Goal: Task Accomplishment & Management: Complete application form

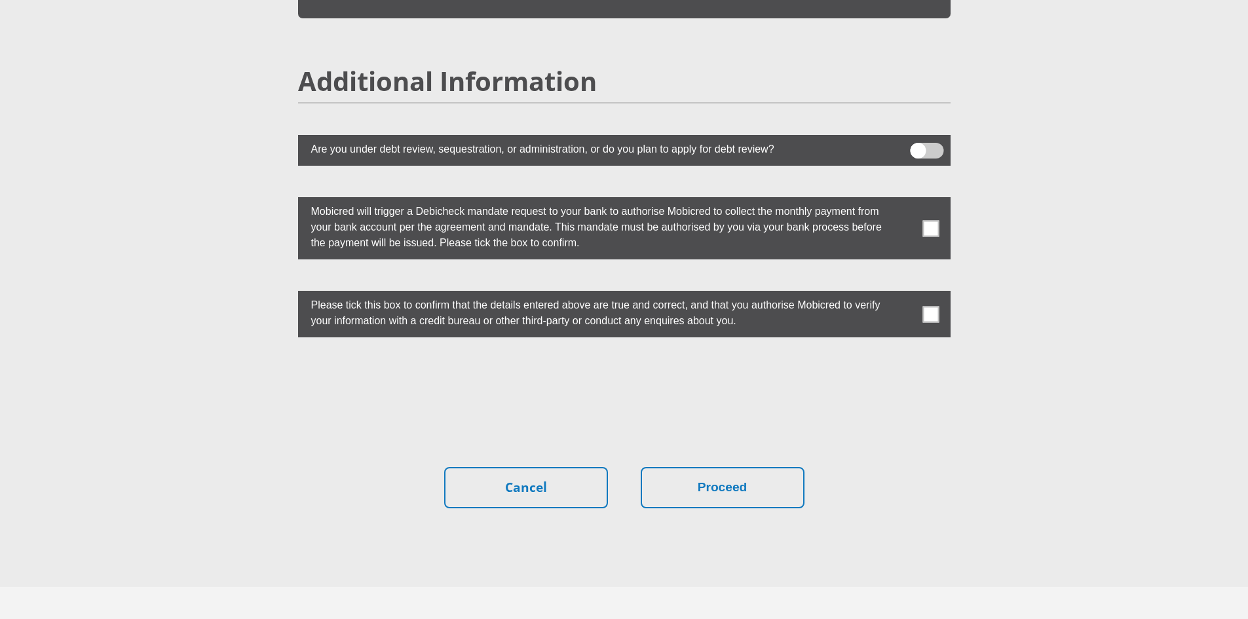
scroll to position [3552, 0]
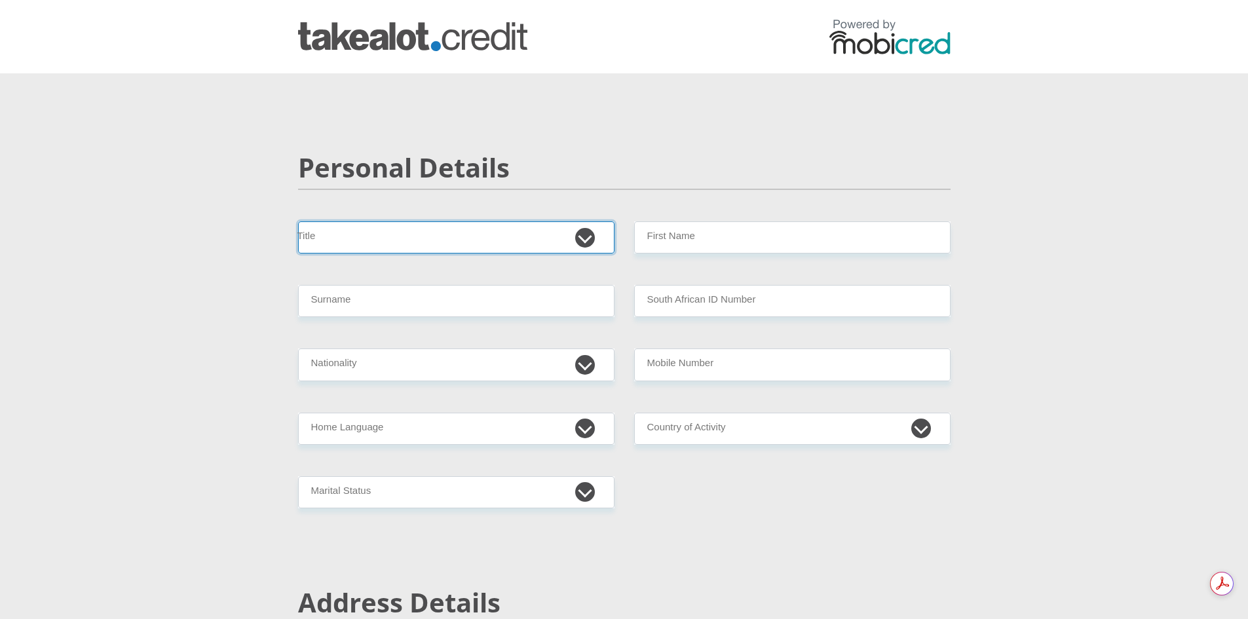
click at [574, 237] on select "Mr Ms Mrs Dr Other" at bounding box center [456, 237] width 317 height 32
select select "Ms"
click at [298, 221] on select "Mr Ms Mrs Dr Other" at bounding box center [456, 237] width 317 height 32
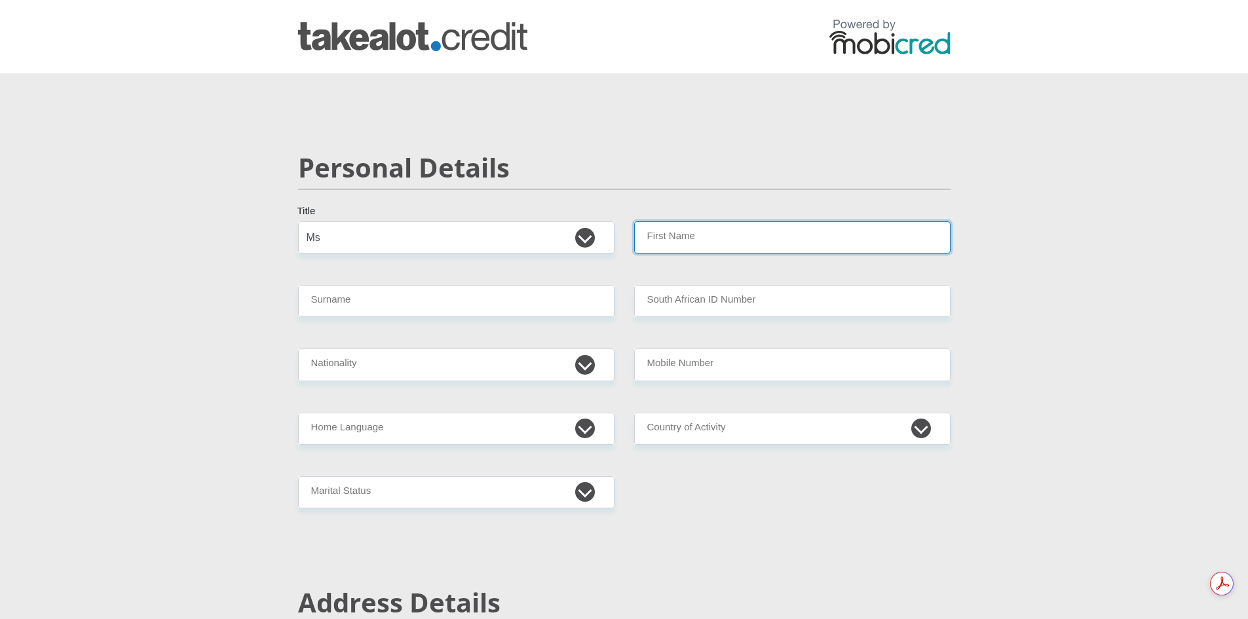
click at [691, 238] on input "First Name" at bounding box center [792, 237] width 317 height 32
type input "Ilze"
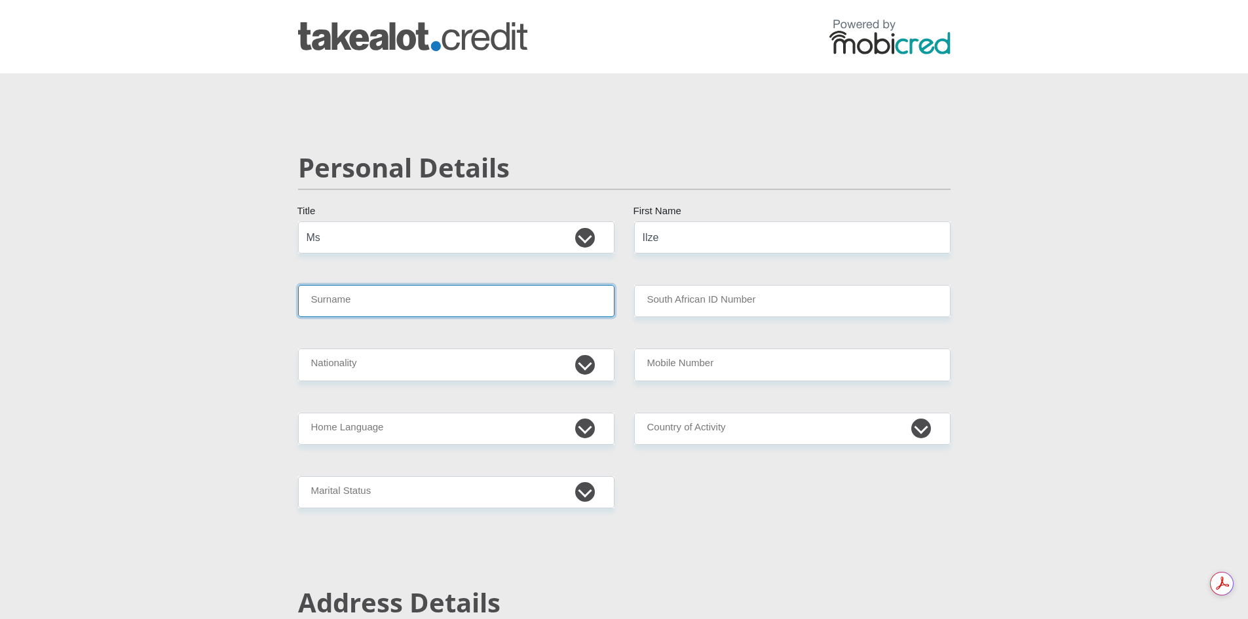
click at [378, 305] on input "Surname" at bounding box center [456, 301] width 317 height 32
type input "Landman"
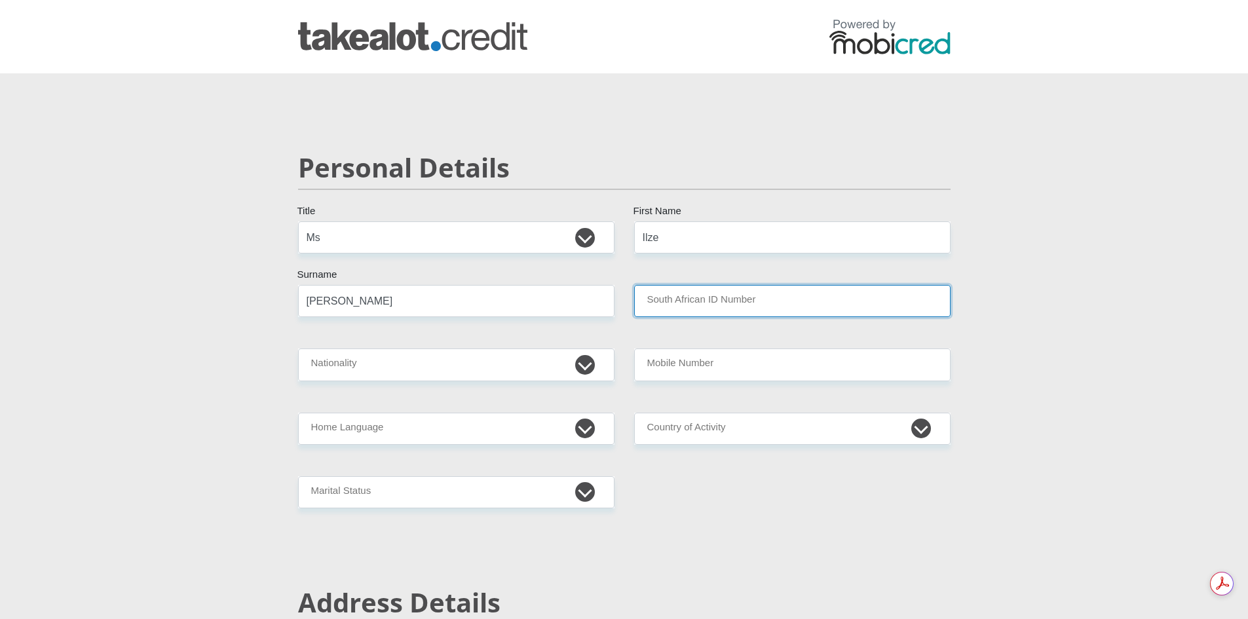
click at [742, 296] on input "South African ID Number" at bounding box center [792, 301] width 317 height 32
type input "9411010008084"
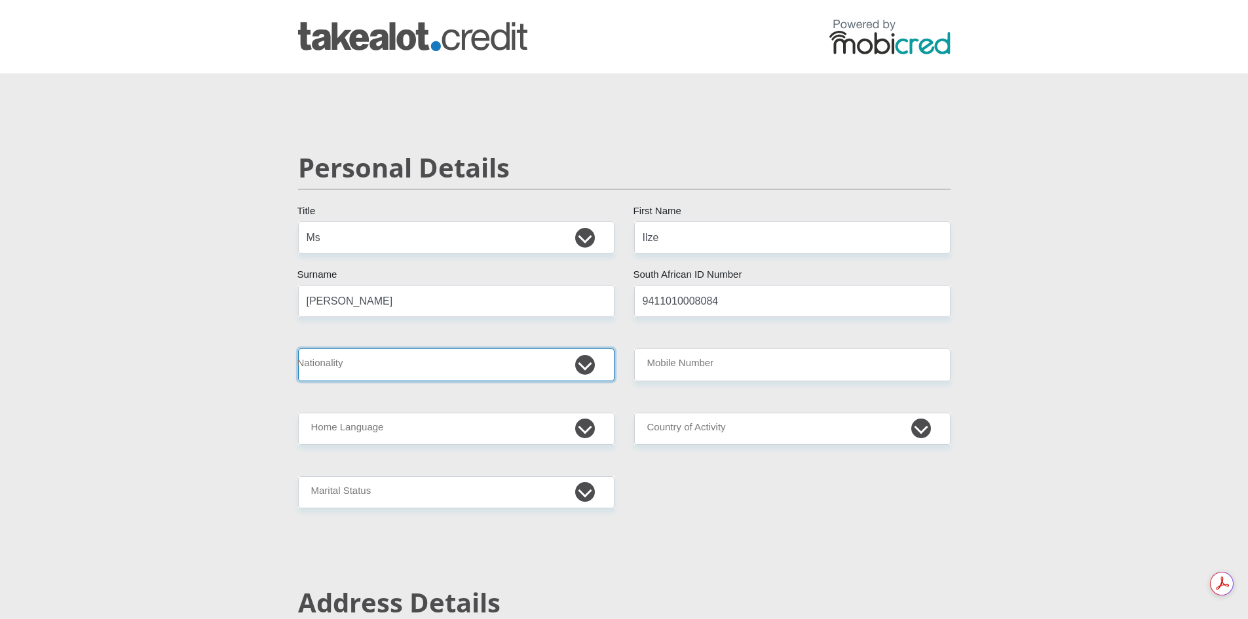
click at [410, 374] on select "South Africa Afghanistan Aland Islands Albania Algeria America Samoa American V…" at bounding box center [456, 365] width 317 height 32
select select "ZAF"
click at [298, 349] on select "South Africa Afghanistan Aland Islands Albania Algeria America Samoa American V…" at bounding box center [456, 365] width 317 height 32
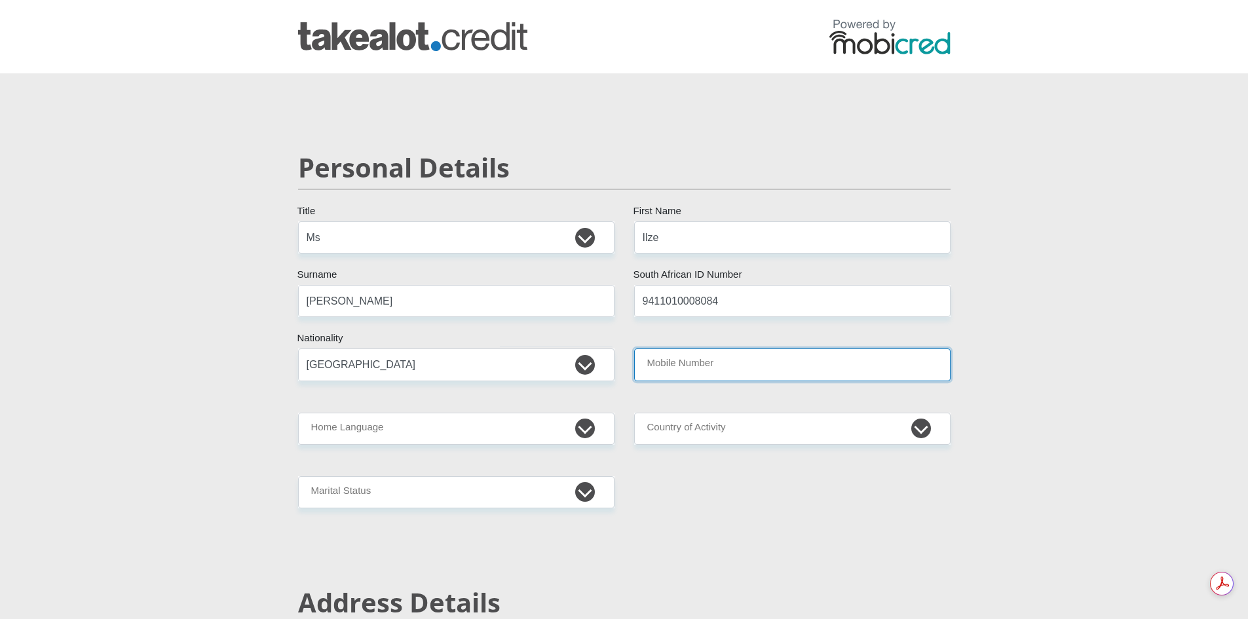
click at [720, 371] on input "Mobile Number" at bounding box center [792, 365] width 317 height 32
type input "0646514675"
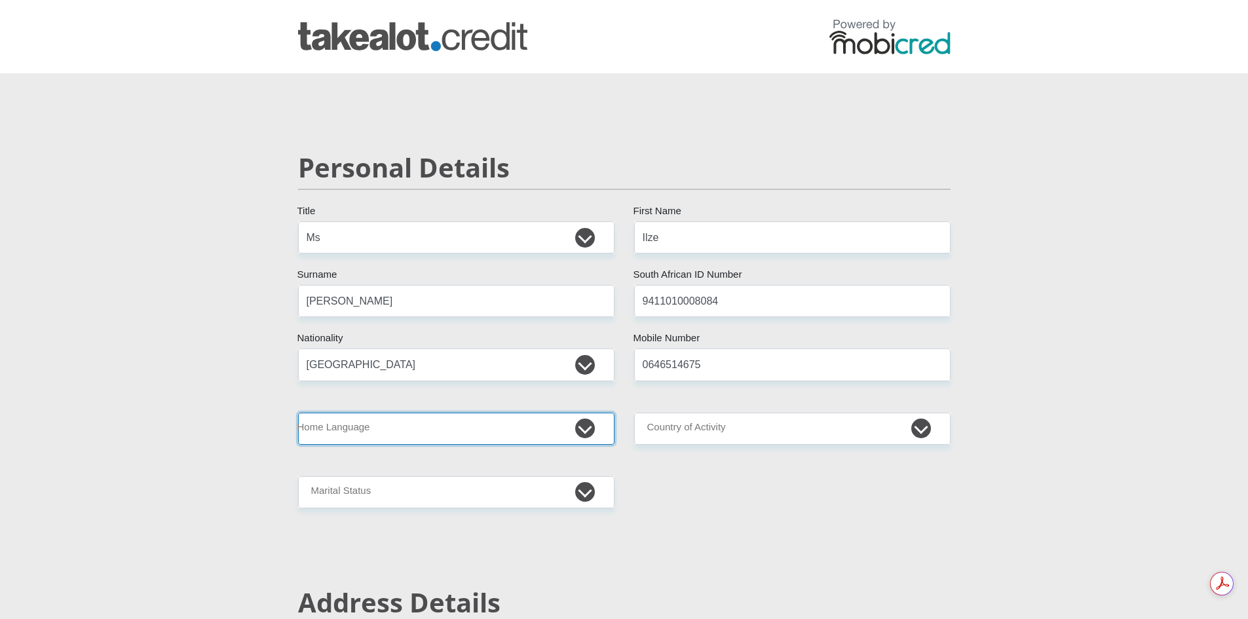
click at [499, 434] on select "Afrikaans English Sepedi South Ndebele Southern Sotho Swati Tsonga Tswana Venda…" at bounding box center [456, 429] width 317 height 32
select select "afr"
click at [298, 413] on select "Afrikaans English Sepedi South Ndebele Southern Sotho Swati Tsonga Tswana Venda…" at bounding box center [456, 429] width 317 height 32
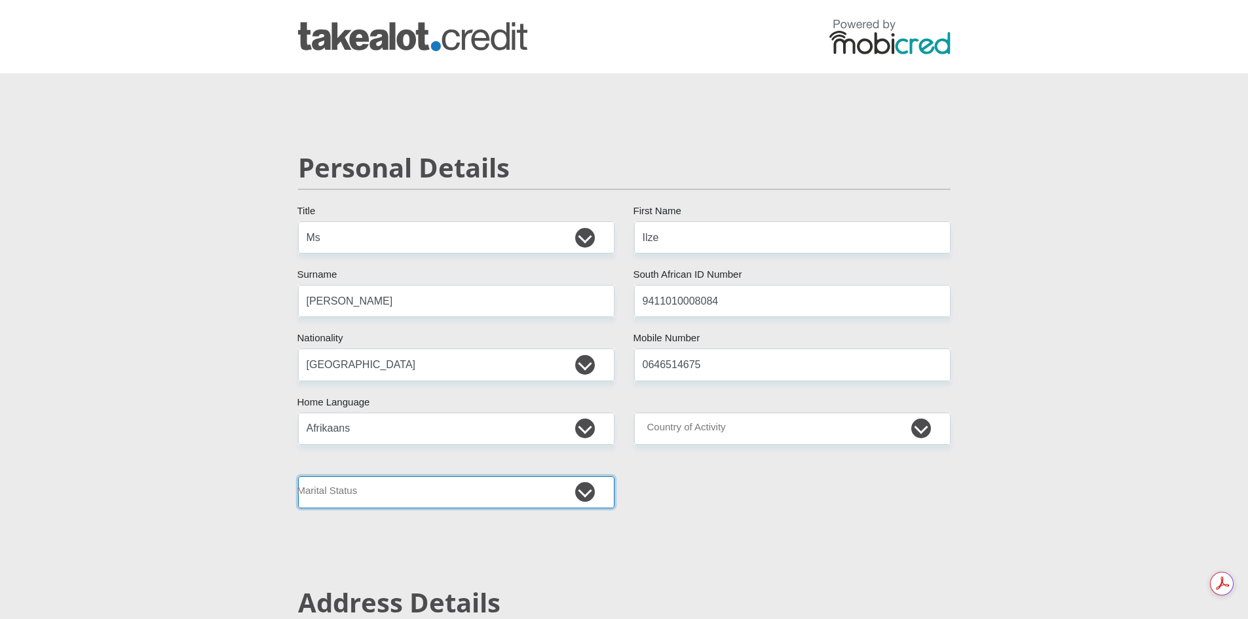
click at [600, 489] on select "Married ANC Single Divorced Widowed Married COP or Customary Law" at bounding box center [456, 492] width 317 height 32
select select "2"
click at [298, 476] on select "Married ANC Single Divorced Widowed Married COP or Customary Law" at bounding box center [456, 492] width 317 height 32
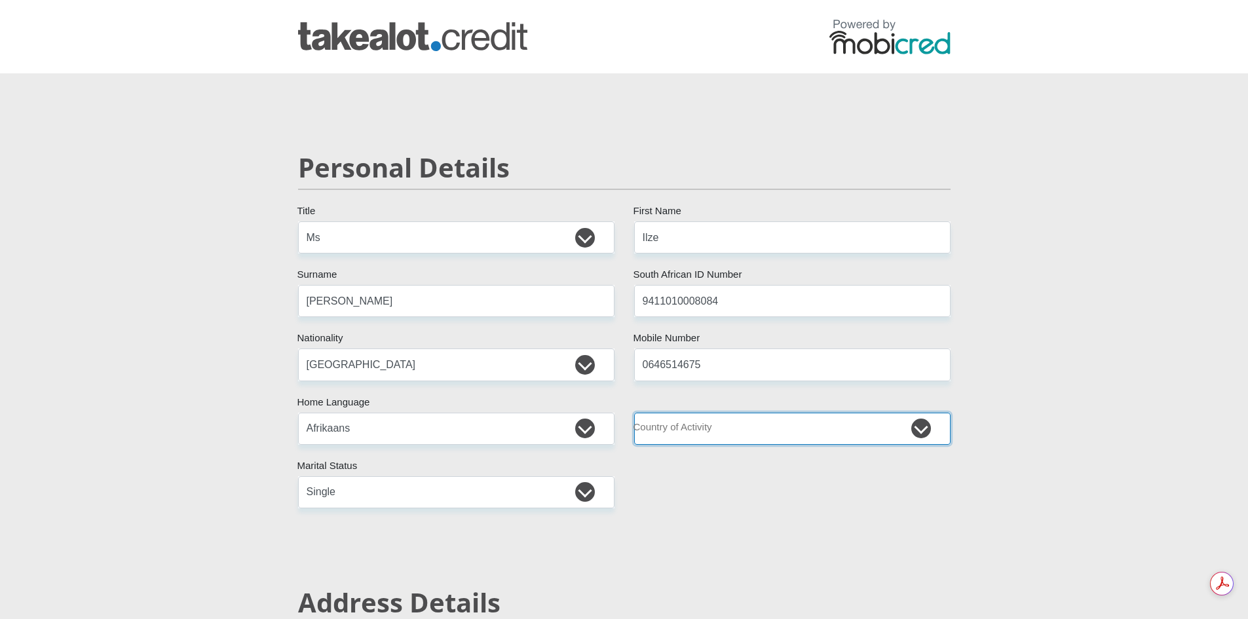
click at [801, 433] on select "South Africa Afghanistan Aland Islands Albania Algeria America Samoa American V…" at bounding box center [792, 429] width 317 height 32
select select "ZAF"
click at [634, 413] on select "South Africa Afghanistan Aland Islands Albania Algeria America Samoa American V…" at bounding box center [792, 429] width 317 height 32
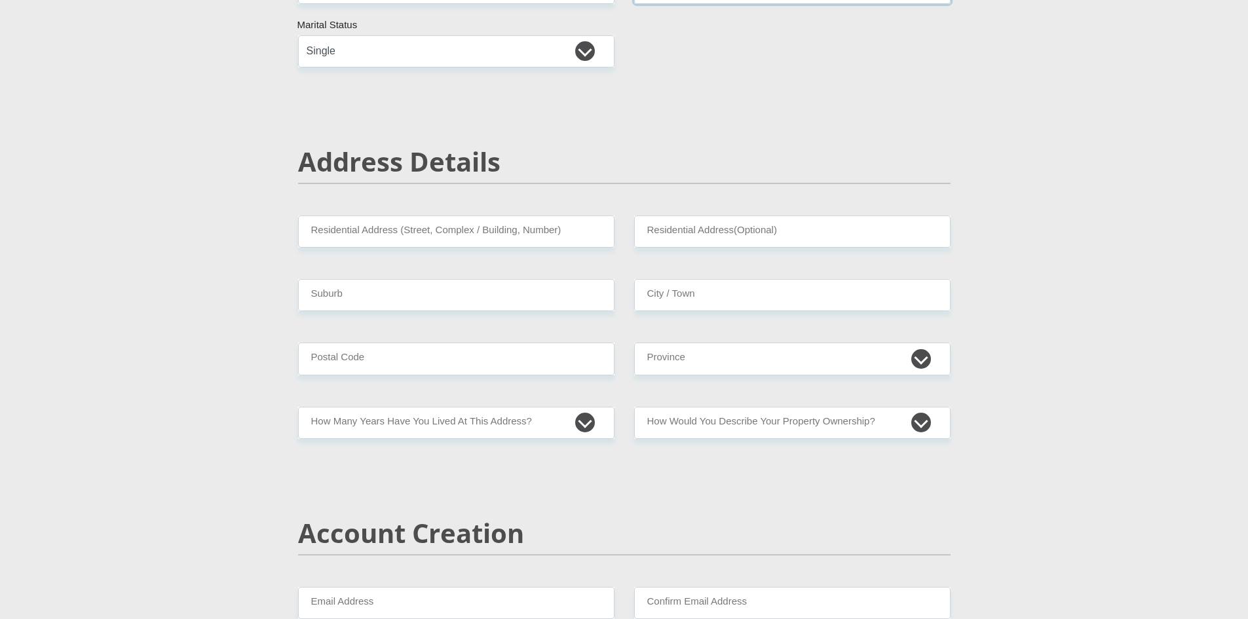
scroll to position [459, 0]
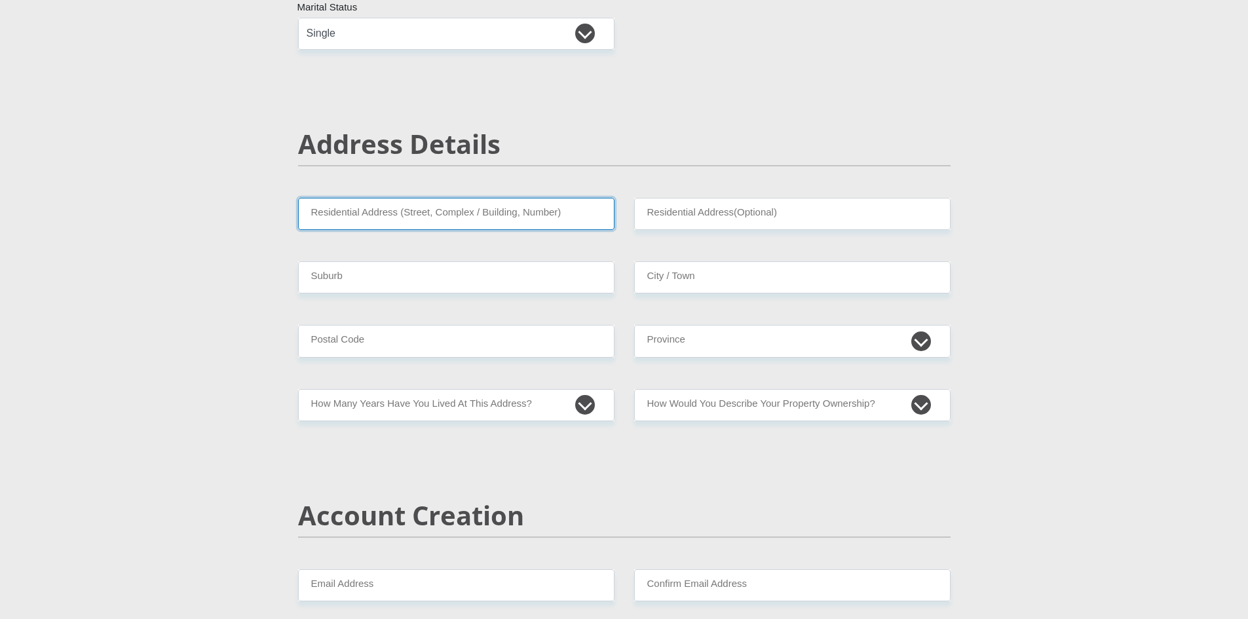
click at [374, 219] on input "Residential Address (Street, Complex / Building, Number)" at bounding box center [456, 214] width 317 height 32
type input "16 Fever tree"
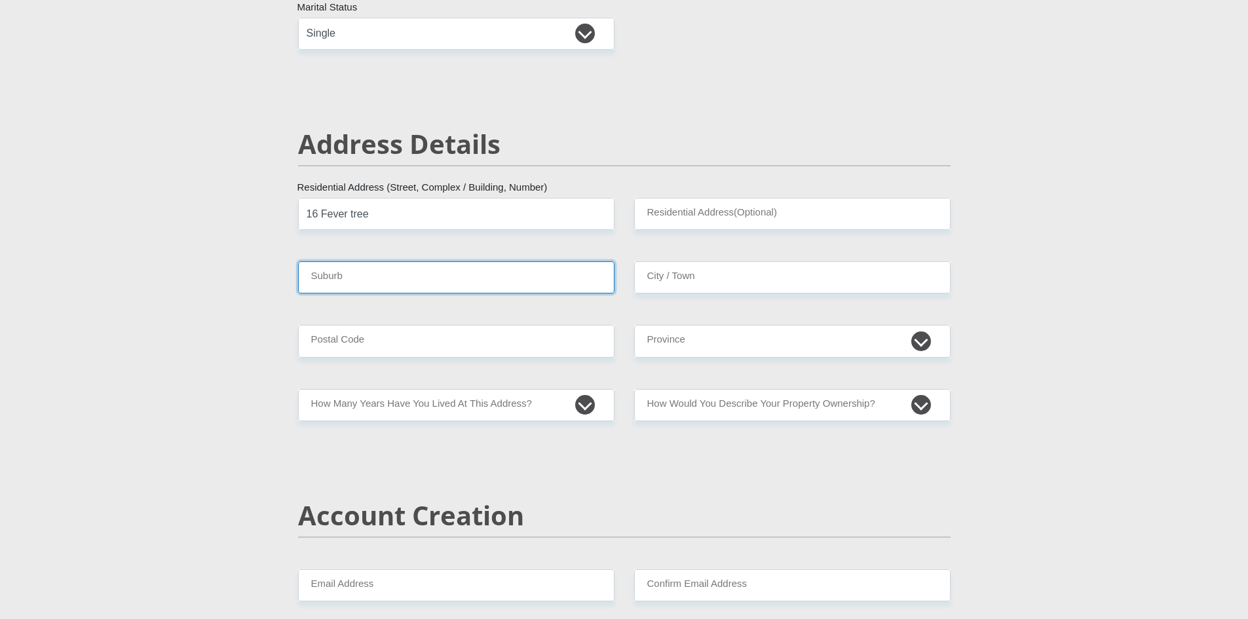
click at [411, 282] on input "Suburb" at bounding box center [456, 277] width 317 height 32
type input "Ifafi"
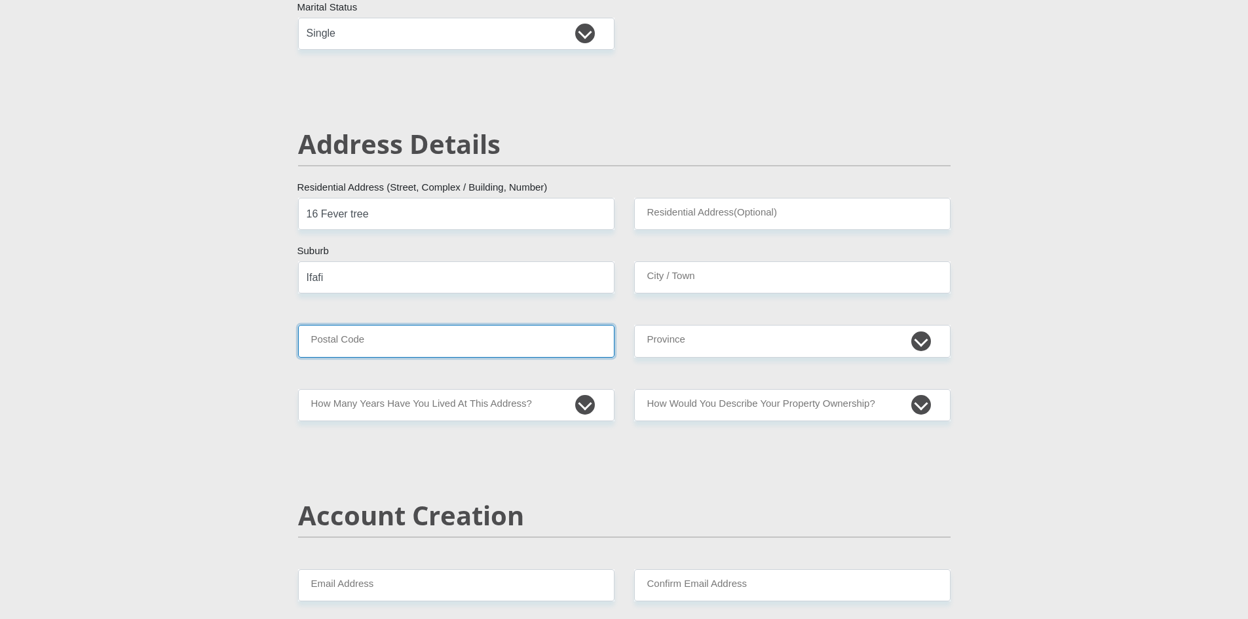
click at [387, 351] on input "Postal Code" at bounding box center [456, 341] width 317 height 32
type input "0260"
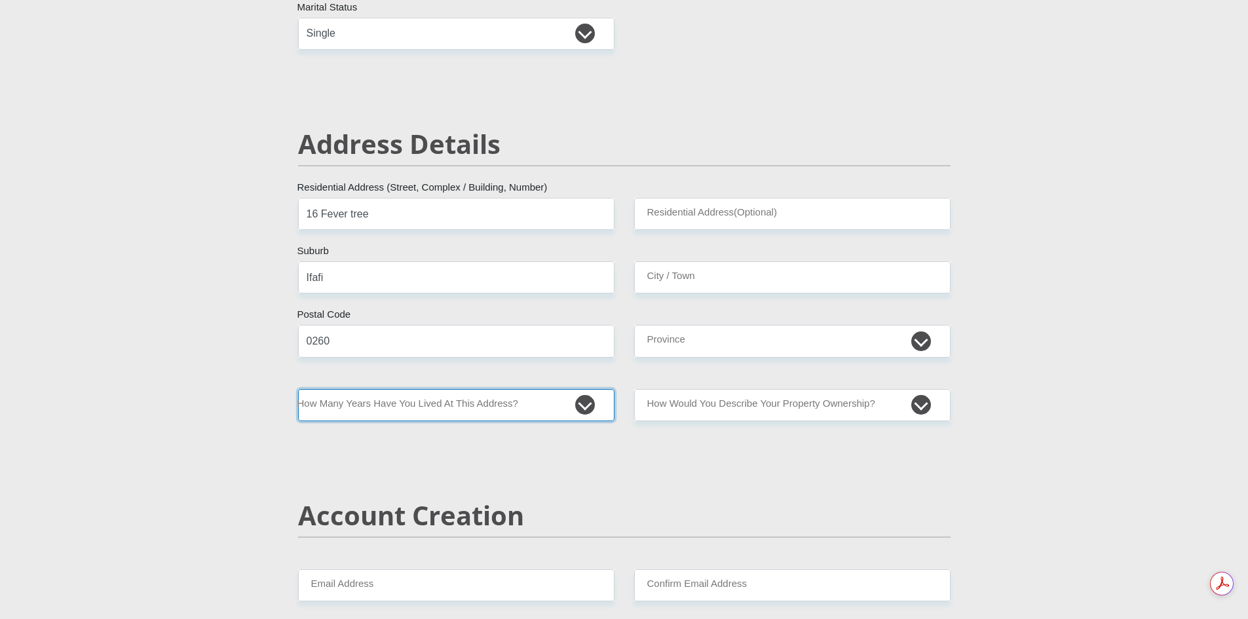
click at [379, 397] on select "less than 1 year 1-3 years 3-5 years 5+ years" at bounding box center [456, 405] width 317 height 32
select select "5"
click at [298, 389] on select "less than 1 year 1-3 years 3-5 years 5+ years" at bounding box center [456, 405] width 317 height 32
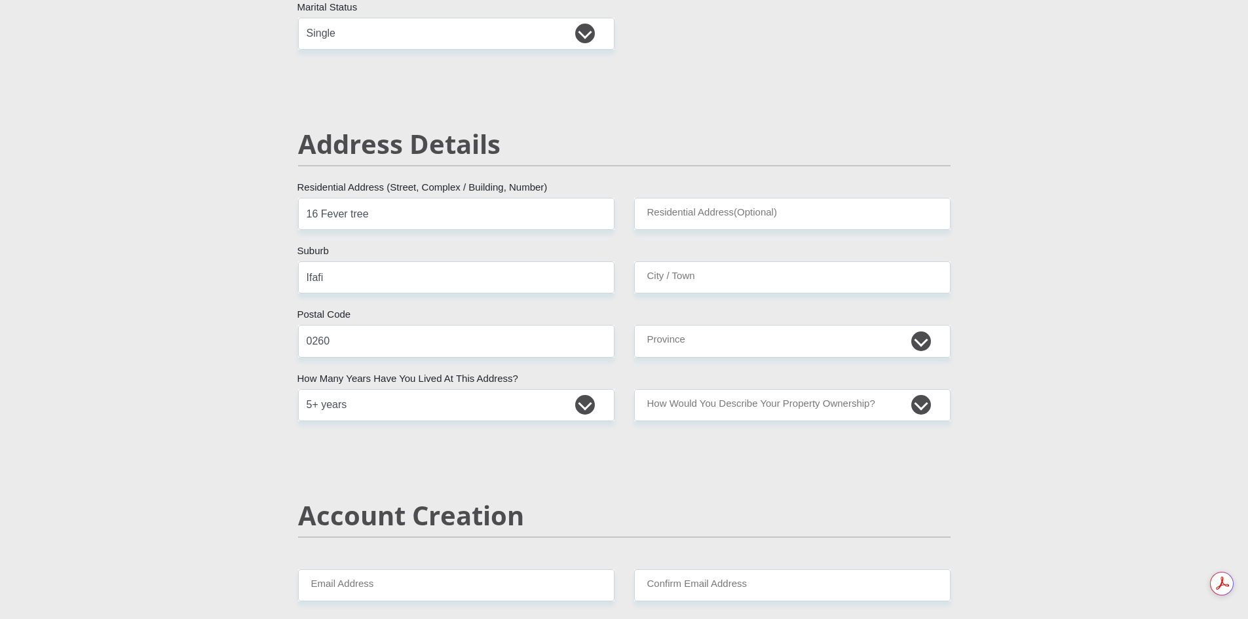
click at [701, 282] on input "City / Town" at bounding box center [792, 277] width 317 height 32
type input "Hartbeespoort"
click at [471, 216] on input "16 Fever tree" at bounding box center [456, 214] width 317 height 32
type input "16 Fever tree street"
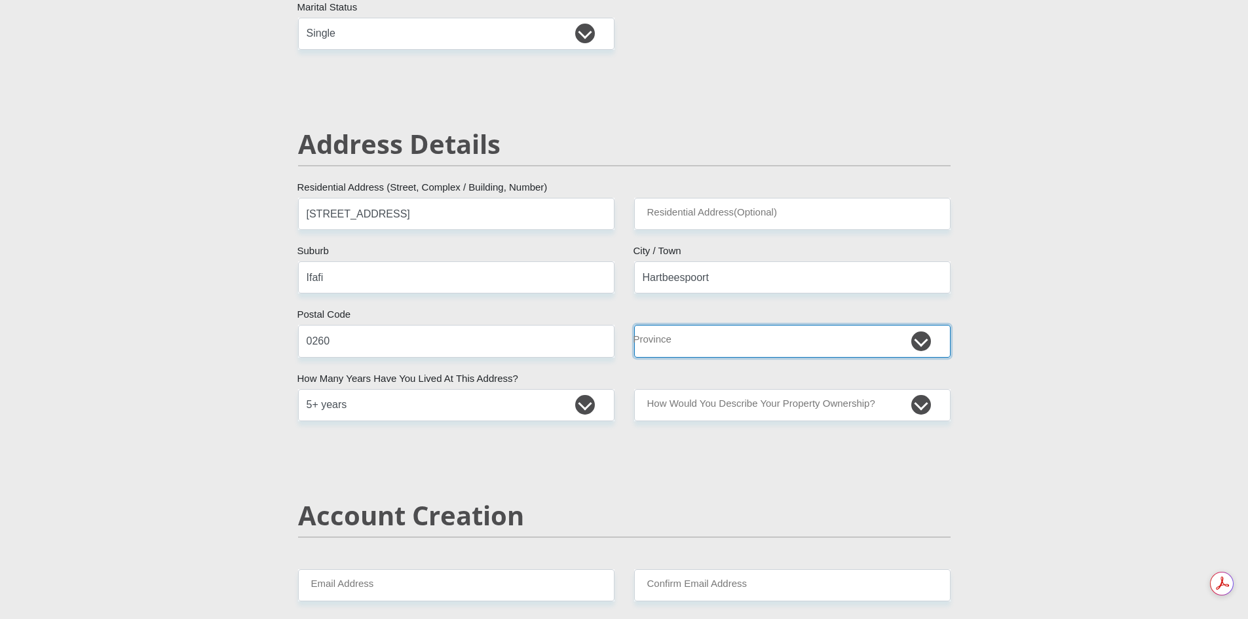
click at [714, 337] on select "Eastern Cape Free State Gauteng KwaZulu-Natal Limpopo Mpumalanga Northern Cape …" at bounding box center [792, 341] width 317 height 32
select select "North West"
click at [634, 325] on select "Eastern Cape Free State Gauteng KwaZulu-Natal Limpopo Mpumalanga Northern Cape …" at bounding box center [792, 341] width 317 height 32
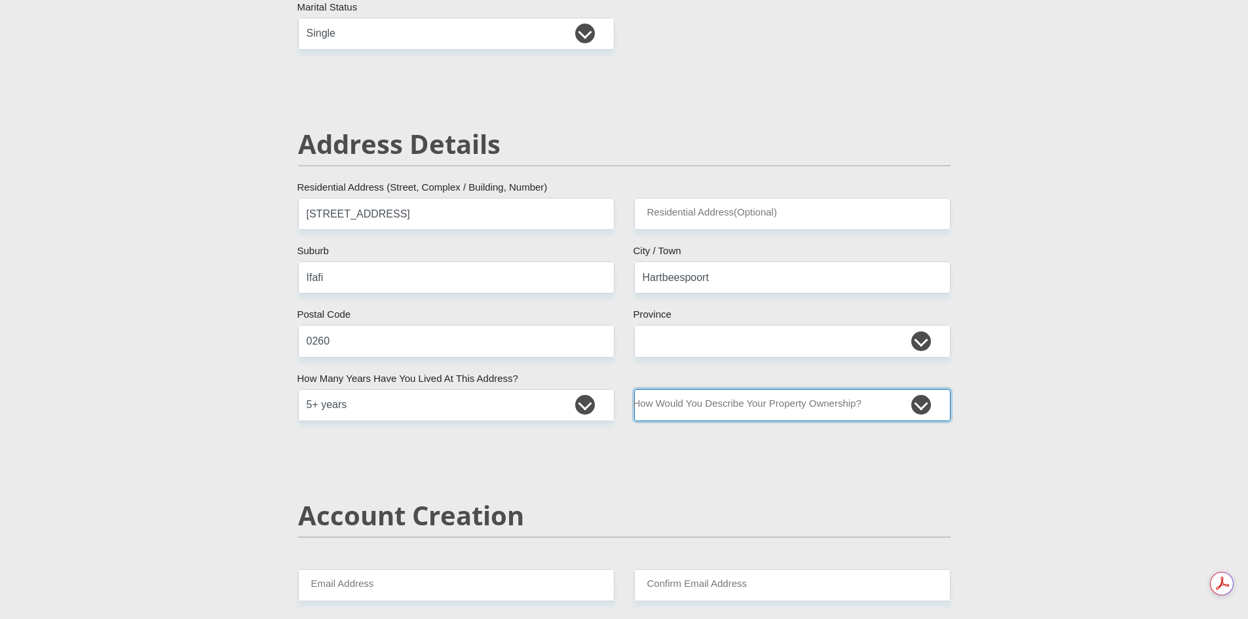
click at [695, 409] on select "Owned Rented Family Owned Company Dwelling" at bounding box center [792, 405] width 317 height 32
select select "parents"
click at [634, 389] on select "Owned Rented Family Owned Company Dwelling" at bounding box center [792, 405] width 317 height 32
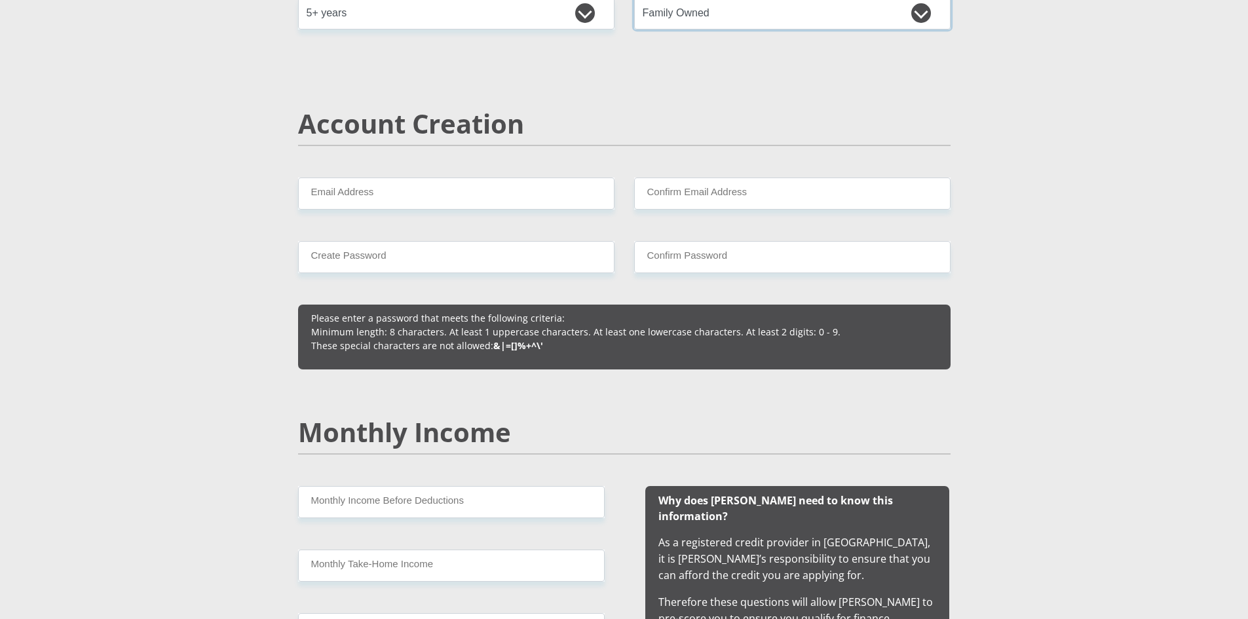
scroll to position [852, 0]
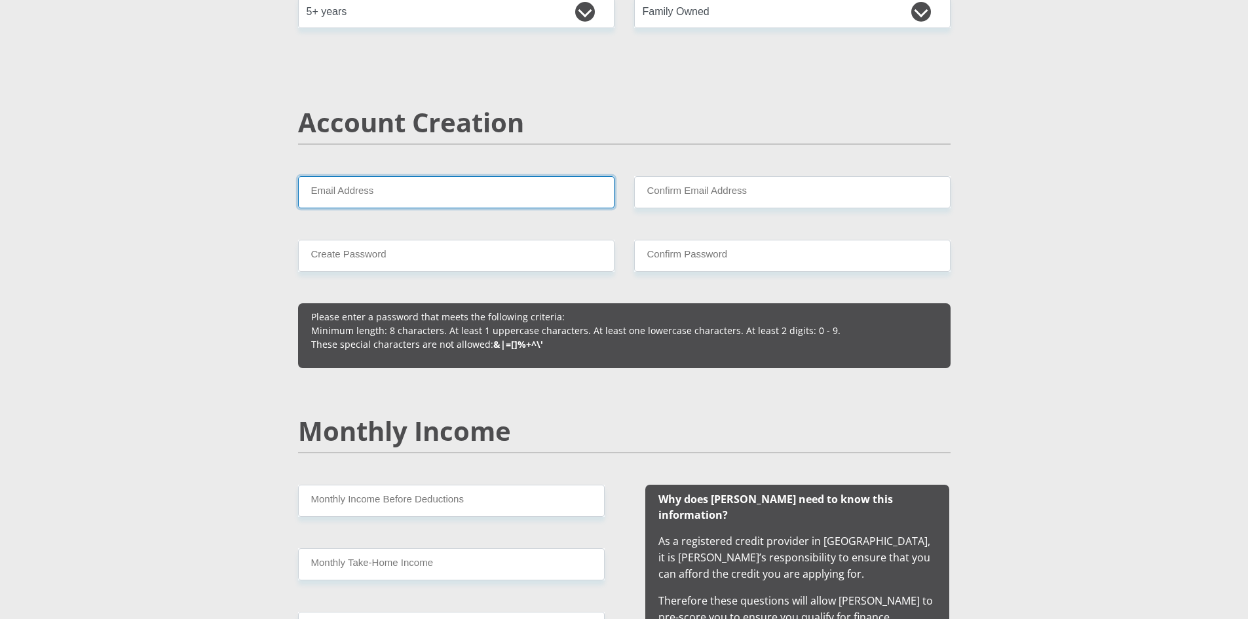
click at [418, 199] on input "Email Address" at bounding box center [456, 192] width 317 height 32
type input "ilzelandvrou@gmail.com"
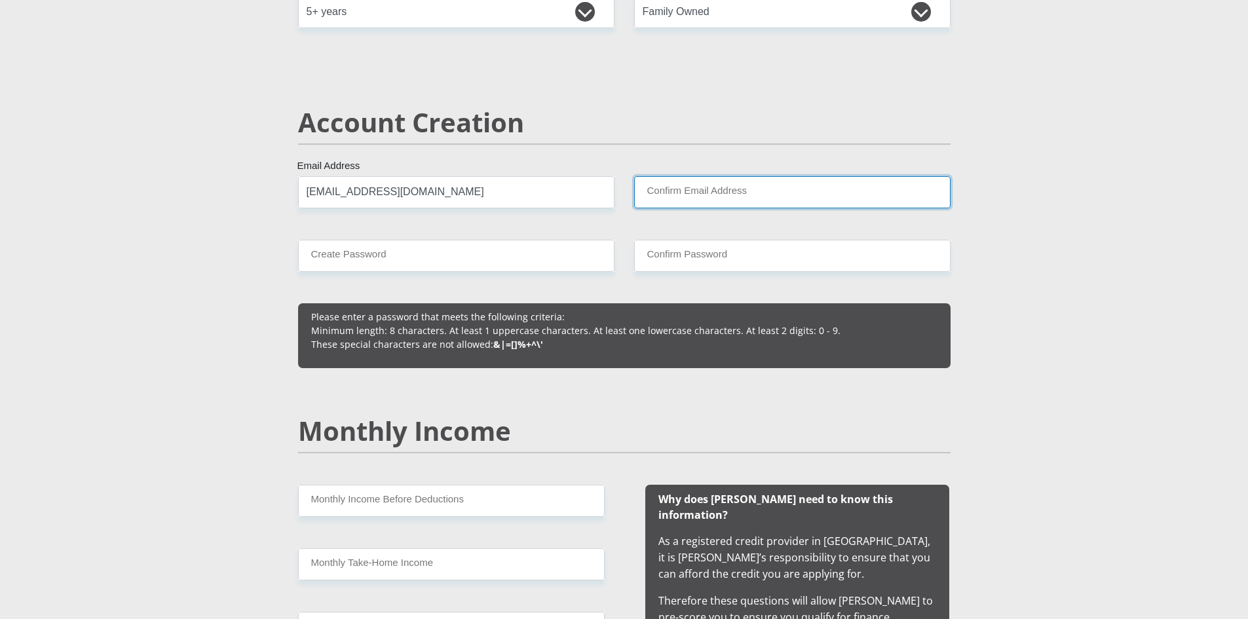
click at [775, 197] on input "Confirm Email Address" at bounding box center [792, 192] width 317 height 32
type input "ilzelandvrou@gmail.com"
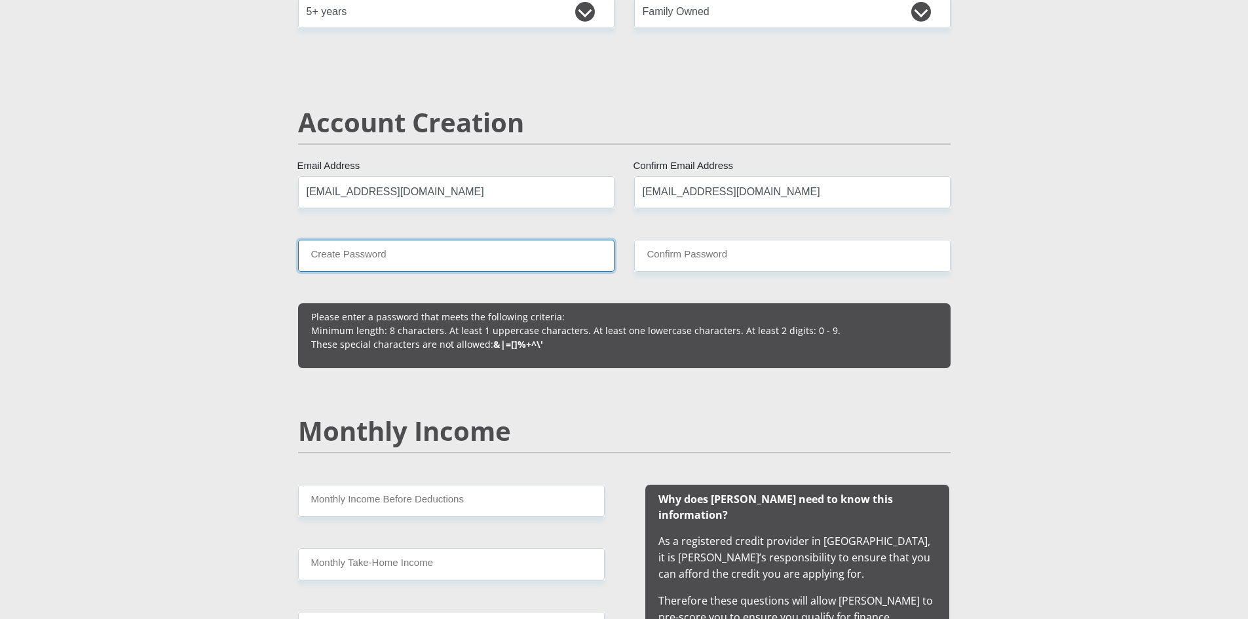
click at [391, 270] on input "Create Password" at bounding box center [456, 256] width 317 height 32
type input "Ilze@0904"
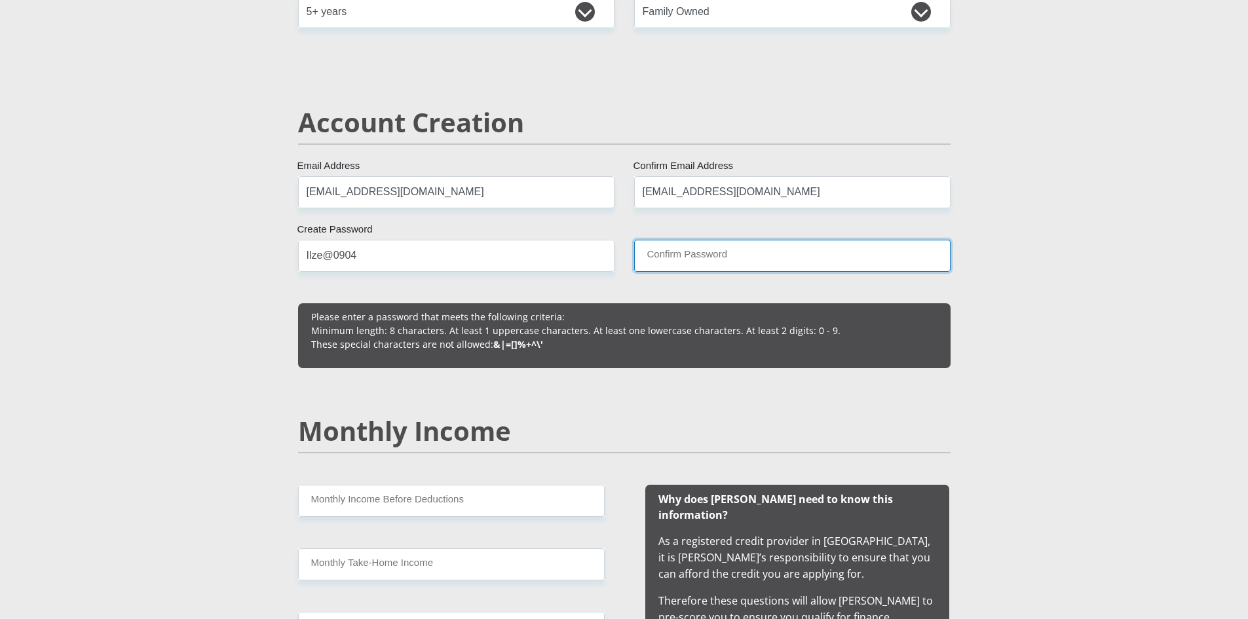
click at [737, 260] on input "Confirm Password" at bounding box center [792, 256] width 317 height 32
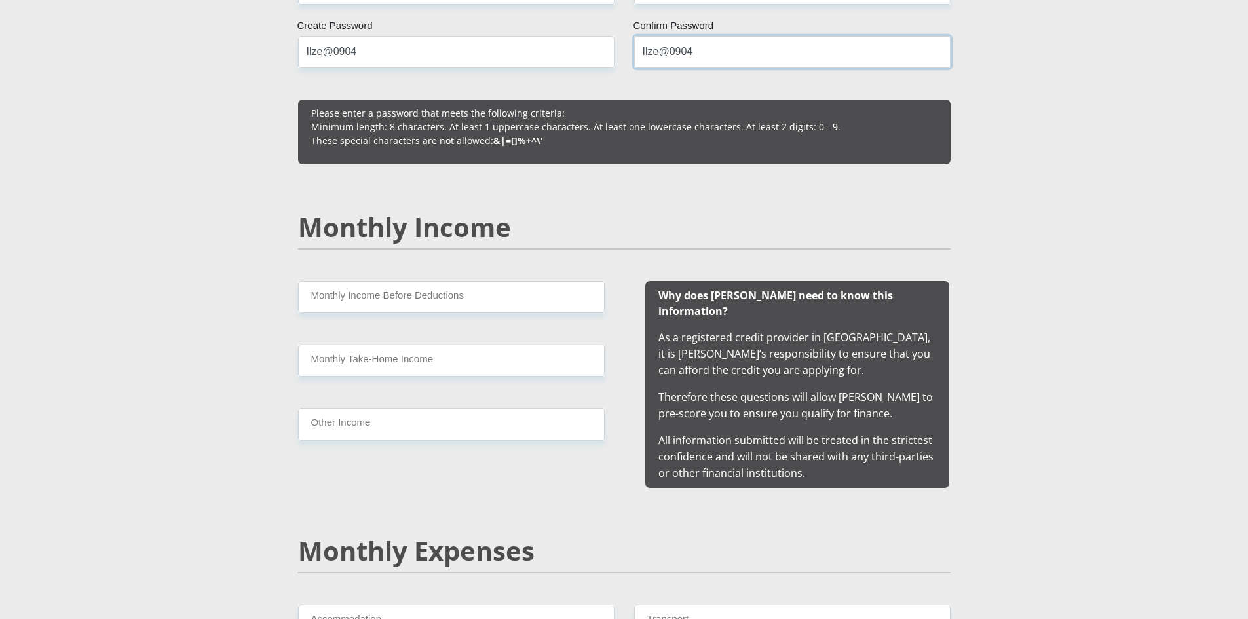
scroll to position [1114, 0]
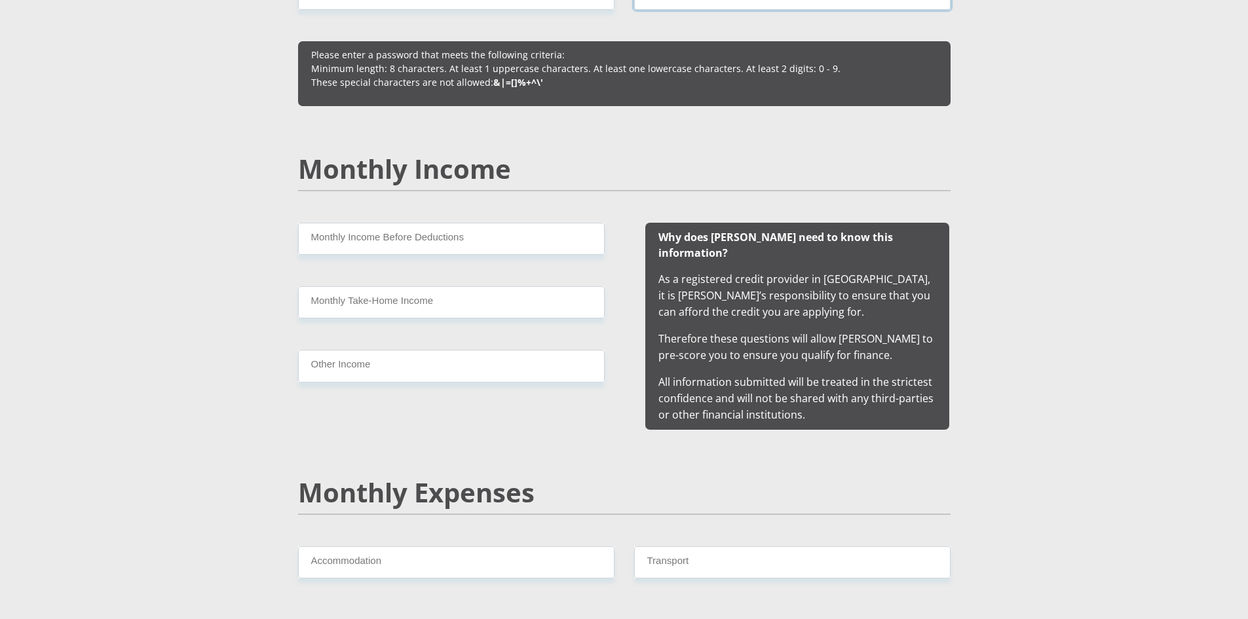
type input "Ilze@0904"
click at [453, 254] on input "Monthly Income Before Deductions" at bounding box center [451, 239] width 307 height 32
type input "30000"
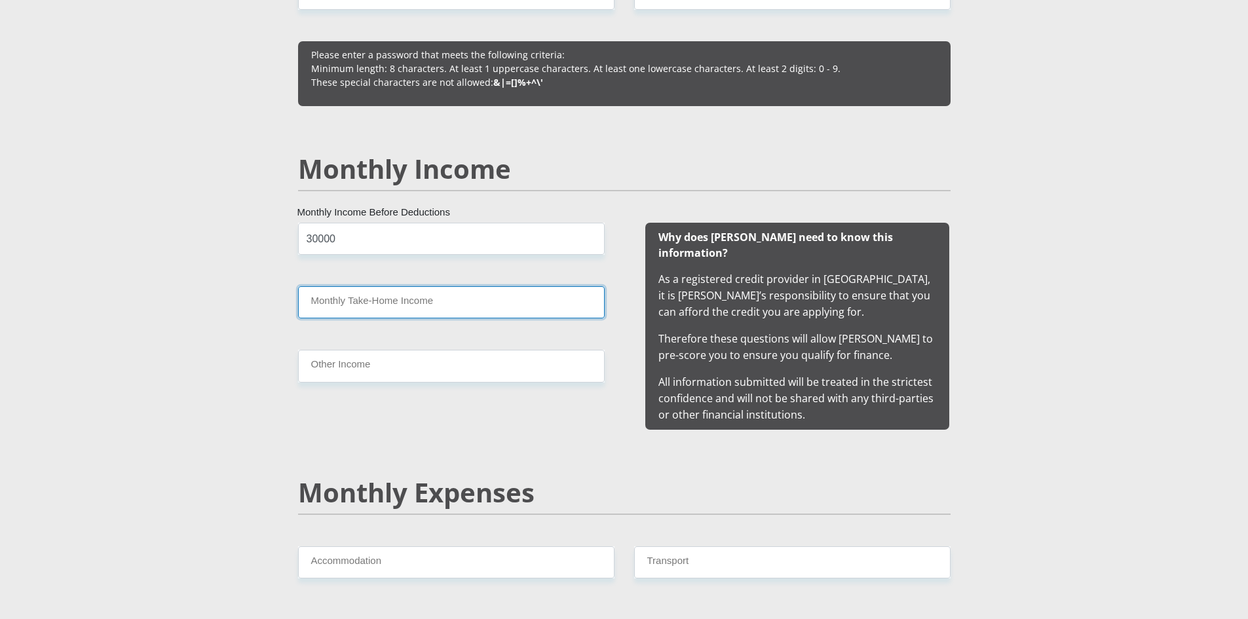
click at [425, 299] on input "Monthly Take-Home Income" at bounding box center [451, 302] width 307 height 32
type input "22000"
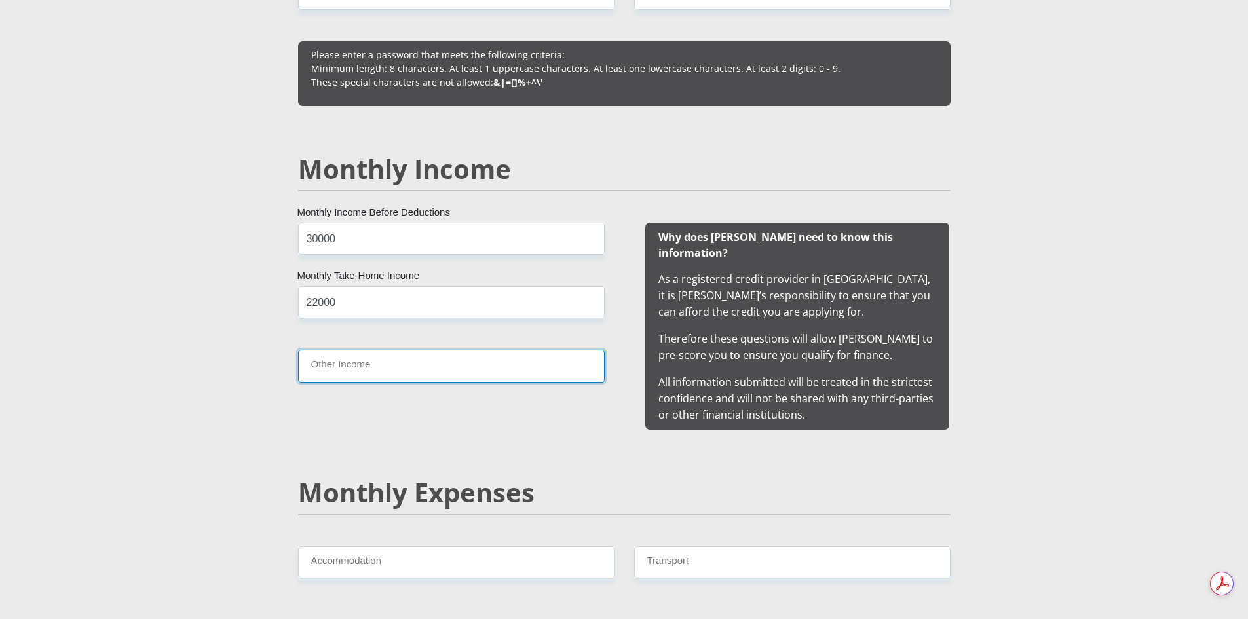
click at [396, 365] on input "Other Income" at bounding box center [451, 366] width 307 height 32
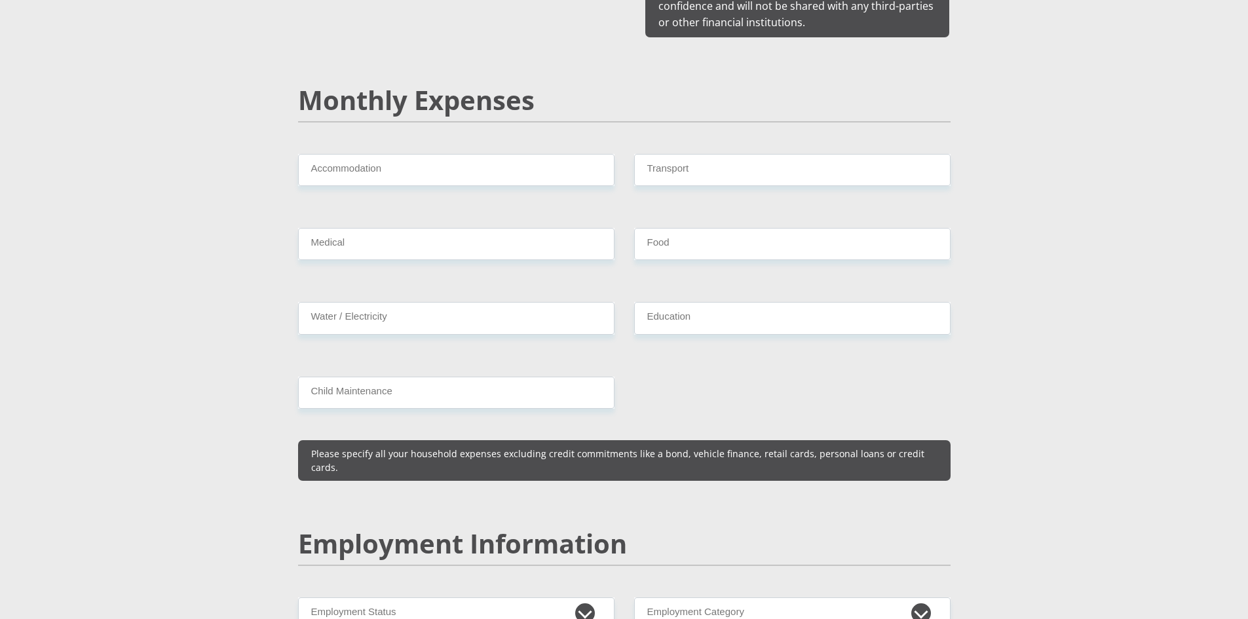
scroll to position [1507, 0]
type input "0"
click at [379, 153] on input "Accommodation" at bounding box center [456, 169] width 317 height 32
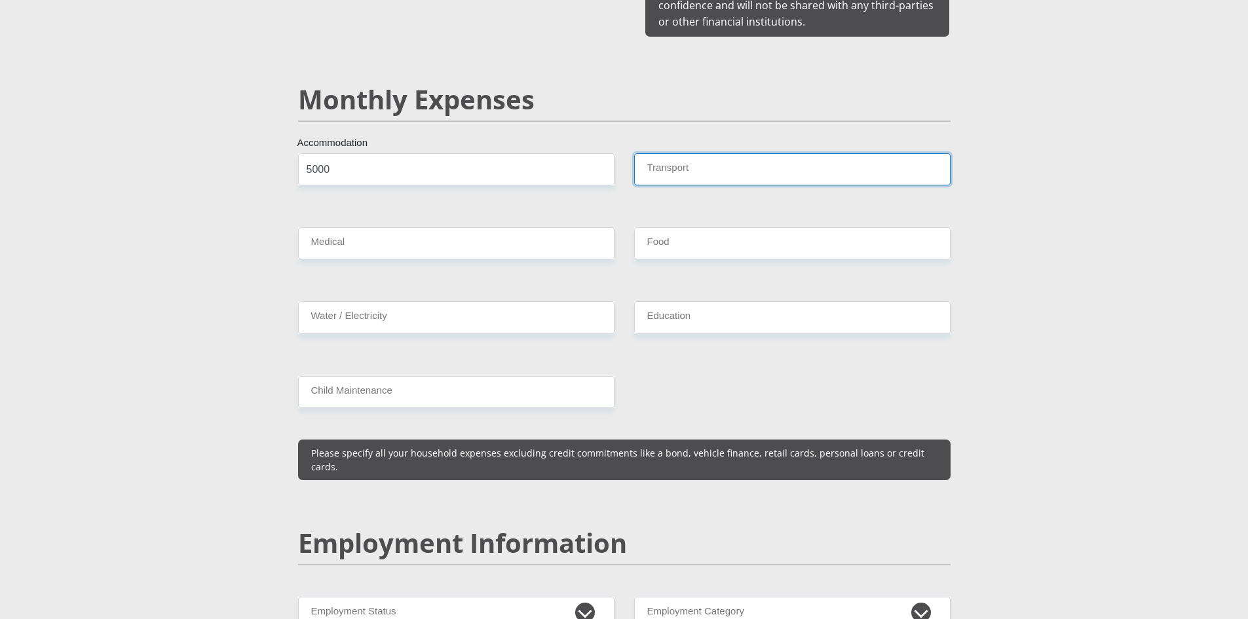
click at [672, 153] on input "Transport" at bounding box center [792, 169] width 317 height 32
drag, startPoint x: 457, startPoint y: 155, endPoint x: 290, endPoint y: 167, distance: 168.2
click at [290, 167] on div "5000 Accommodation" at bounding box center [456, 174] width 336 height 43
type input "0"
click at [699, 155] on input "Transport" at bounding box center [792, 169] width 317 height 32
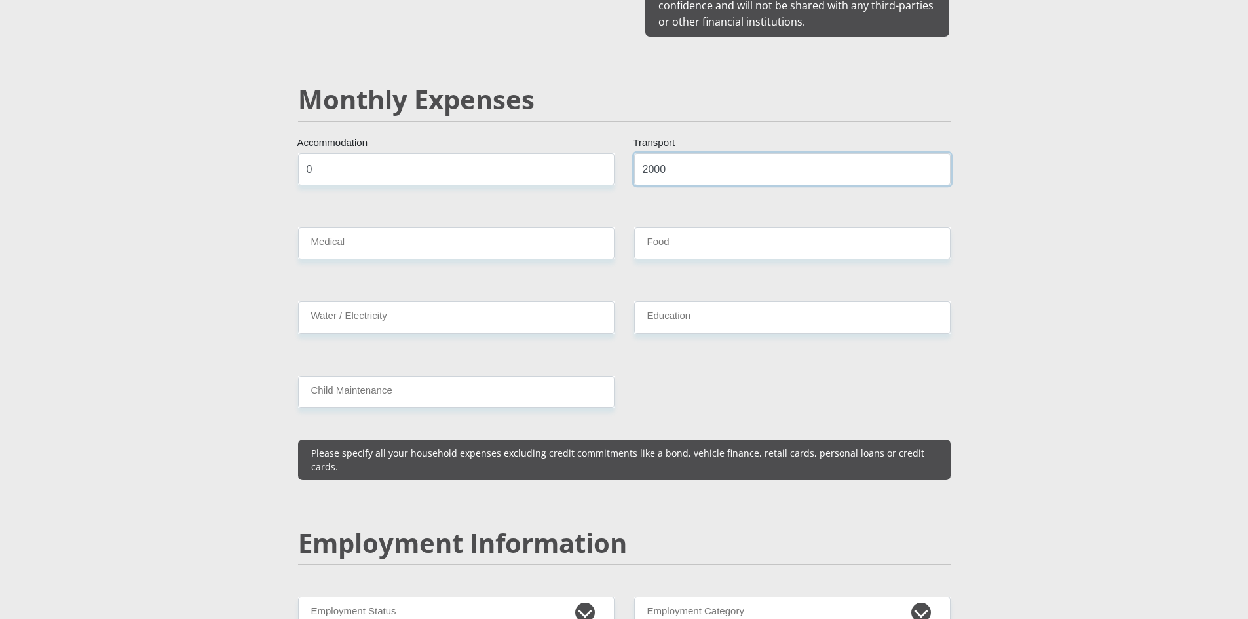
type input "2000"
click at [686, 227] on input "Food" at bounding box center [792, 243] width 317 height 32
type input "2000"
click at [336, 308] on input "Water / Electricity" at bounding box center [456, 317] width 317 height 32
type input "1000"
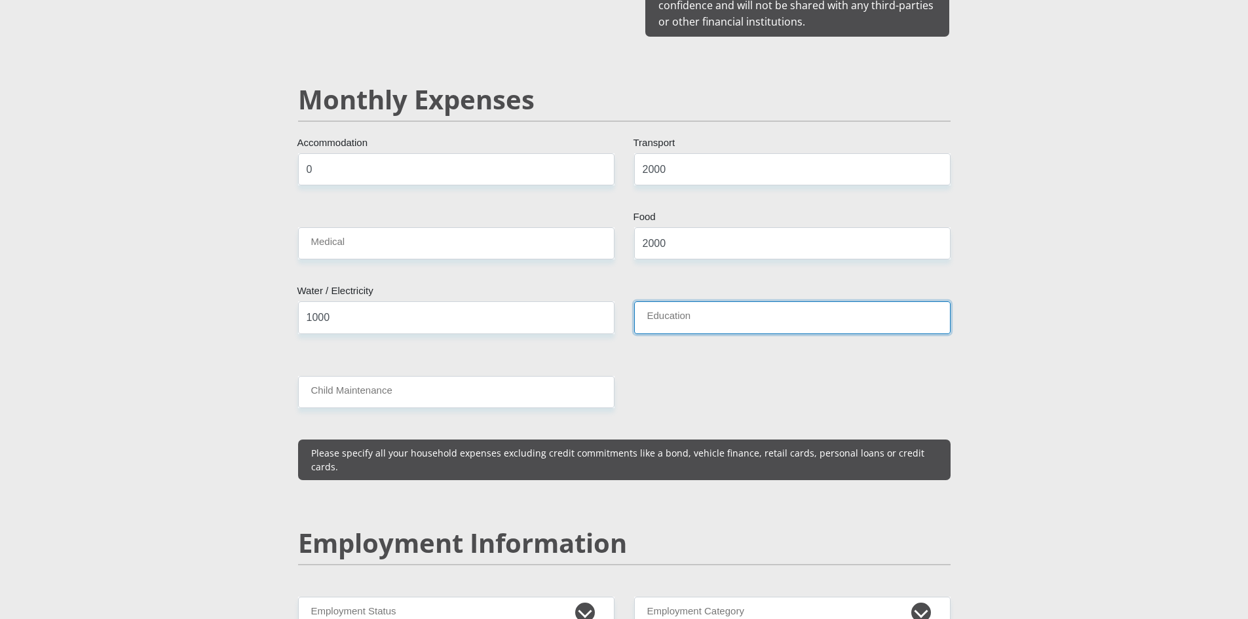
click at [701, 301] on input "Education" at bounding box center [792, 317] width 317 height 32
type input "0"
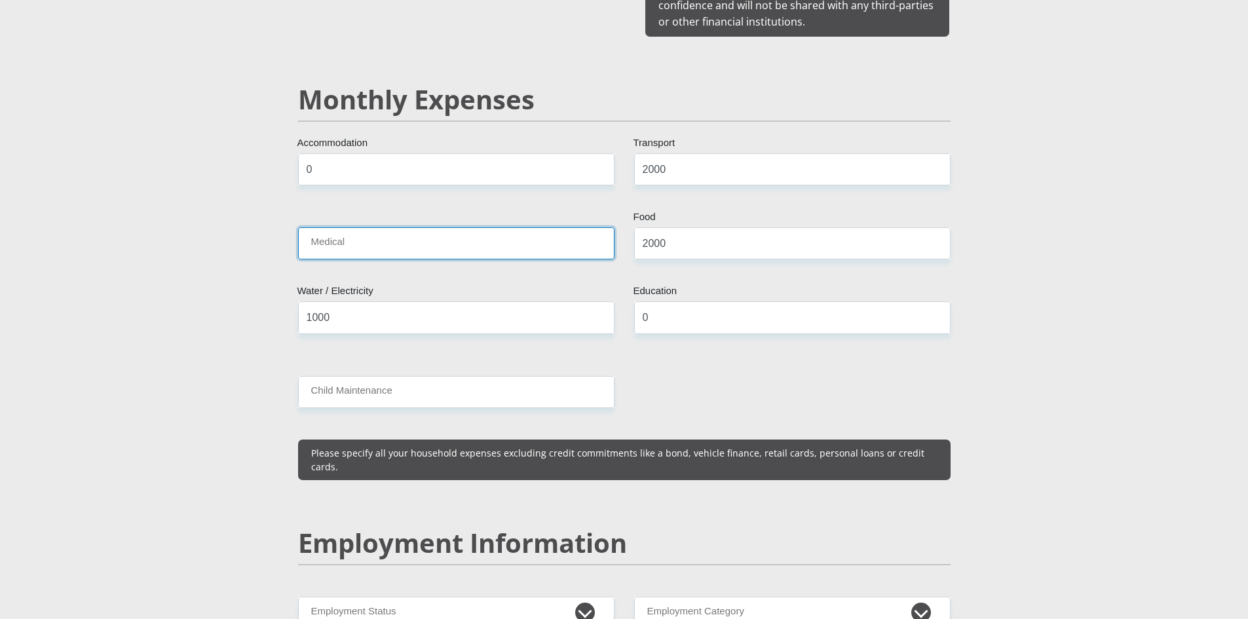
click at [353, 235] on input "Medical" at bounding box center [456, 243] width 317 height 32
type input "0"
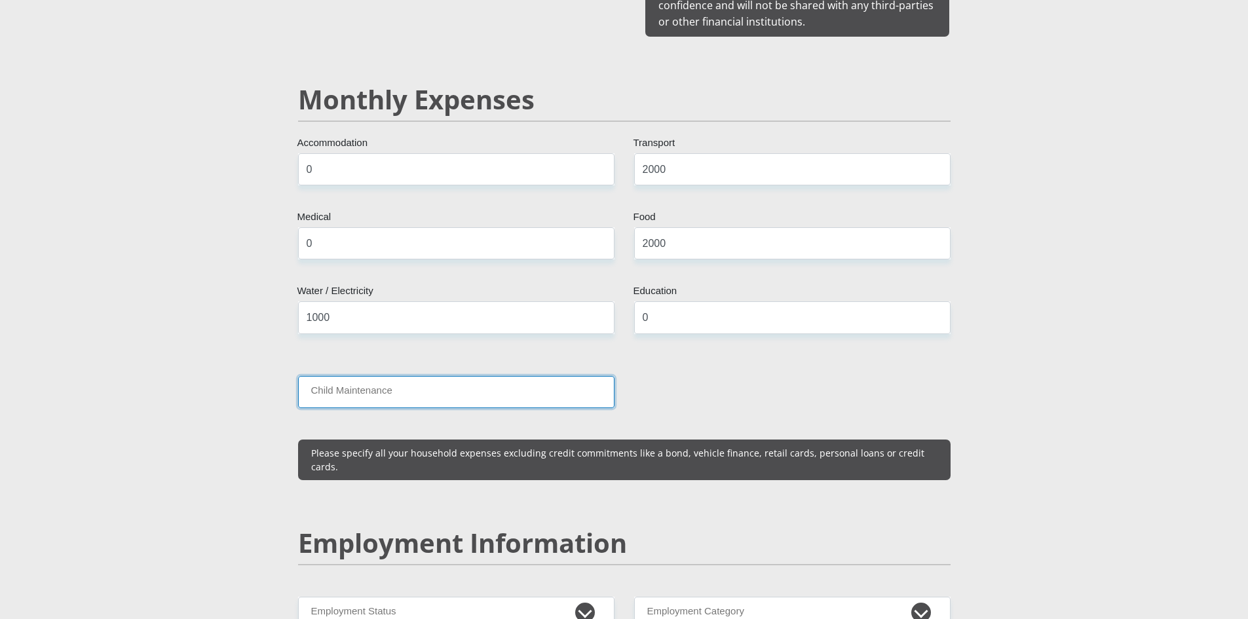
click at [400, 376] on input "Child Maintenance" at bounding box center [456, 392] width 317 height 32
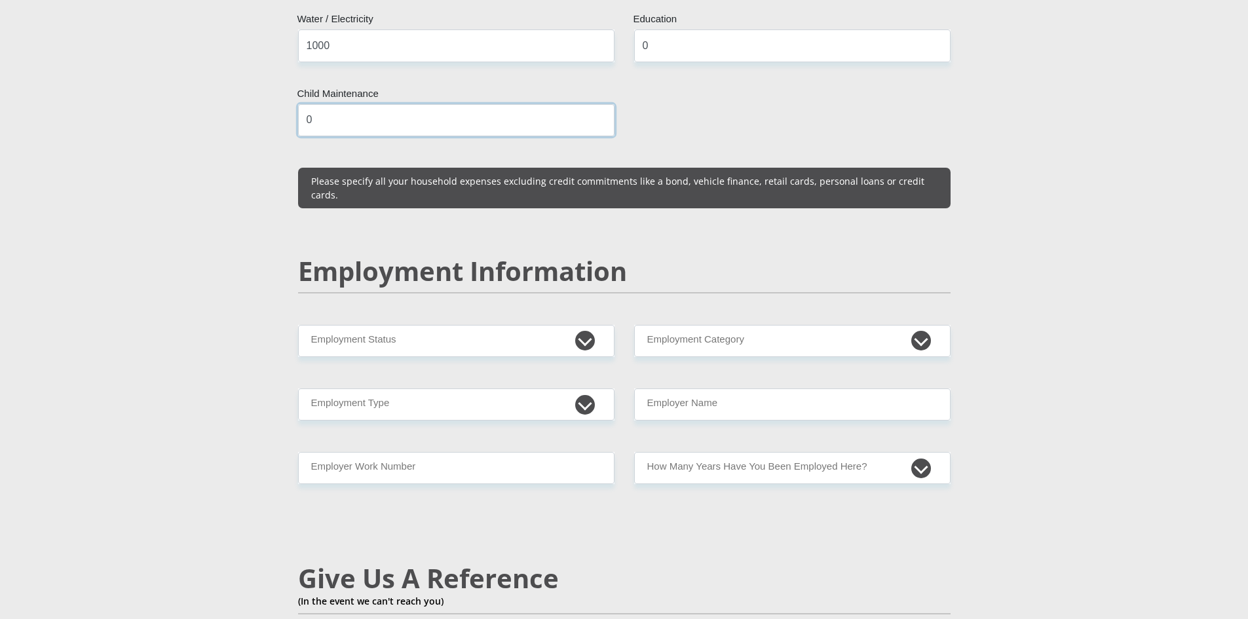
scroll to position [1835, 0]
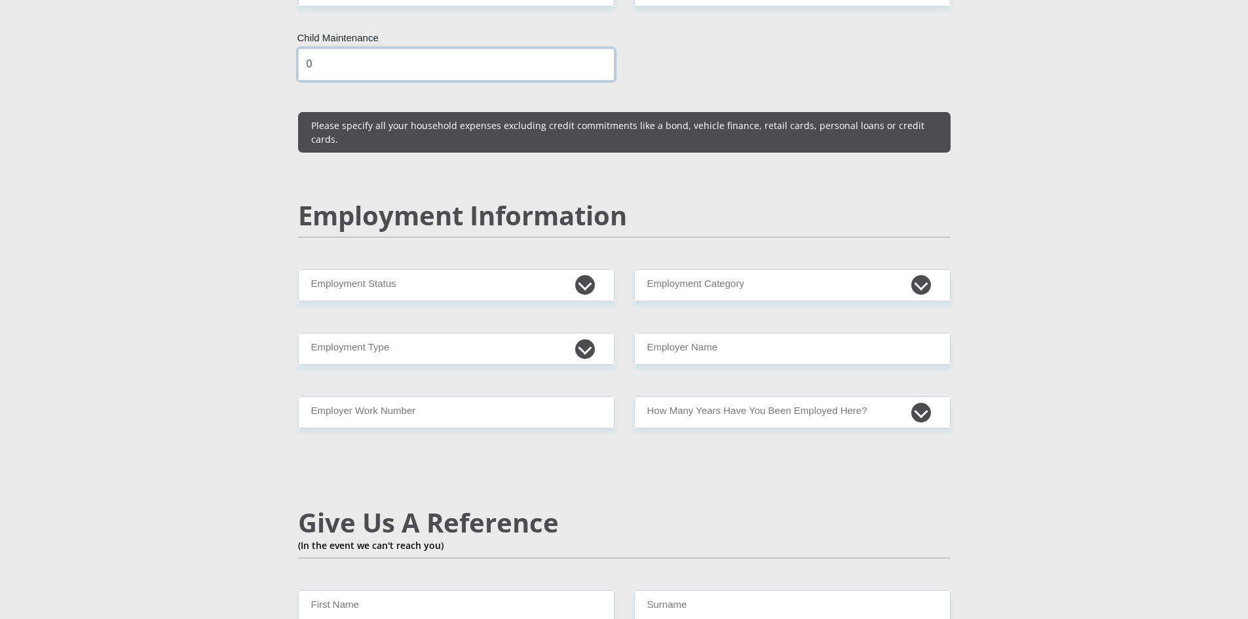
type input "0"
click at [498, 269] on select "Permanent/Full-time Part-time/Casual Contract Worker Self-Employed Housewife Re…" at bounding box center [456, 285] width 317 height 32
select select "1"
click at [298, 269] on select "Permanent/Full-time Part-time/Casual Contract Worker Self-Employed Housewife Re…" at bounding box center [456, 285] width 317 height 32
click at [790, 269] on select "AGRICULTURE ALCOHOL & TOBACCO CONSTRUCTION MATERIALS METALLURGY EQUIPMENT FOR R…" at bounding box center [792, 285] width 317 height 32
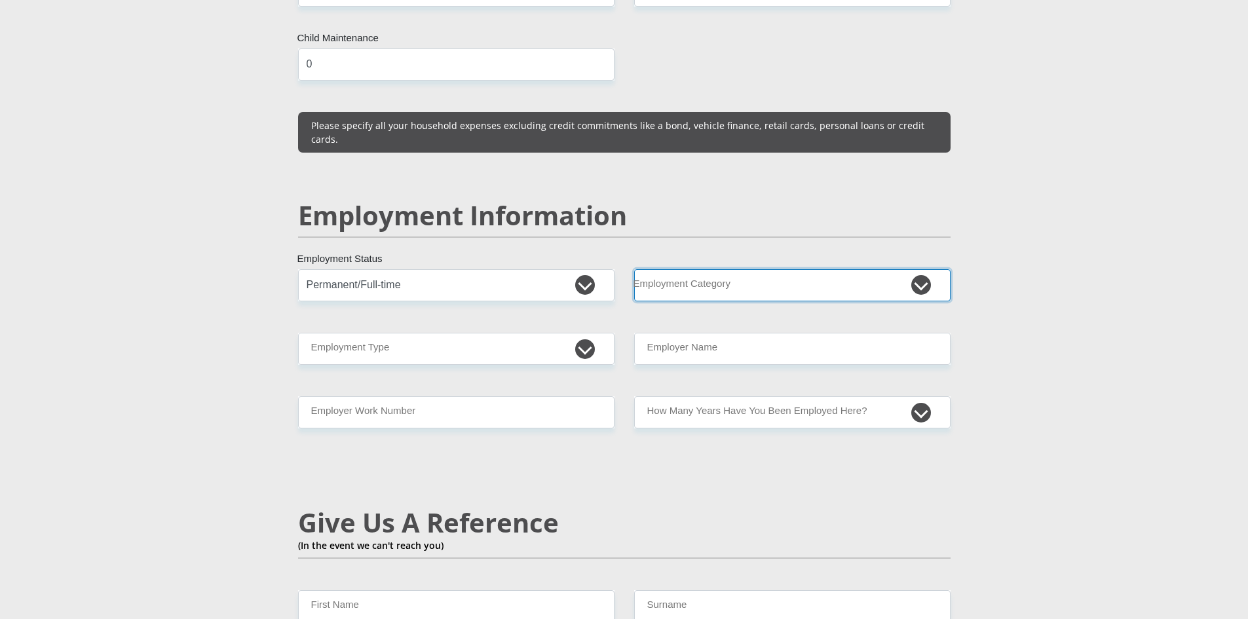
select select "21"
click at [634, 269] on select "AGRICULTURE ALCOHOL & TOBACCO CONSTRUCTION MATERIALS METALLURGY EQUIPMENT FOR R…" at bounding box center [792, 285] width 317 height 32
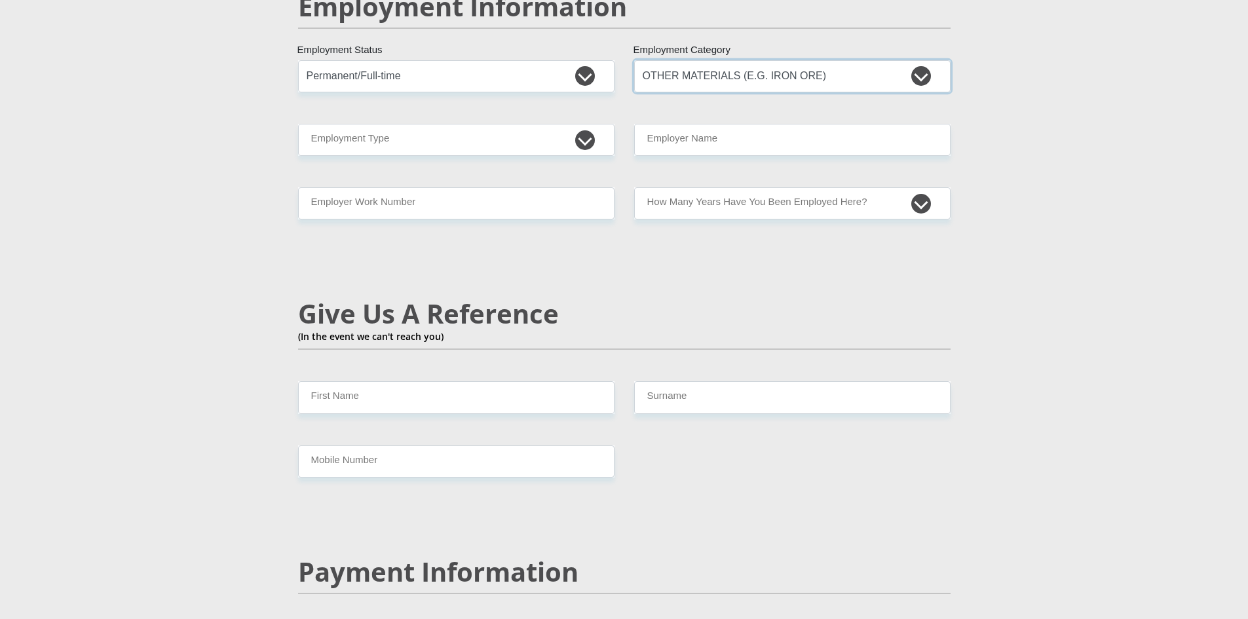
scroll to position [2031, 0]
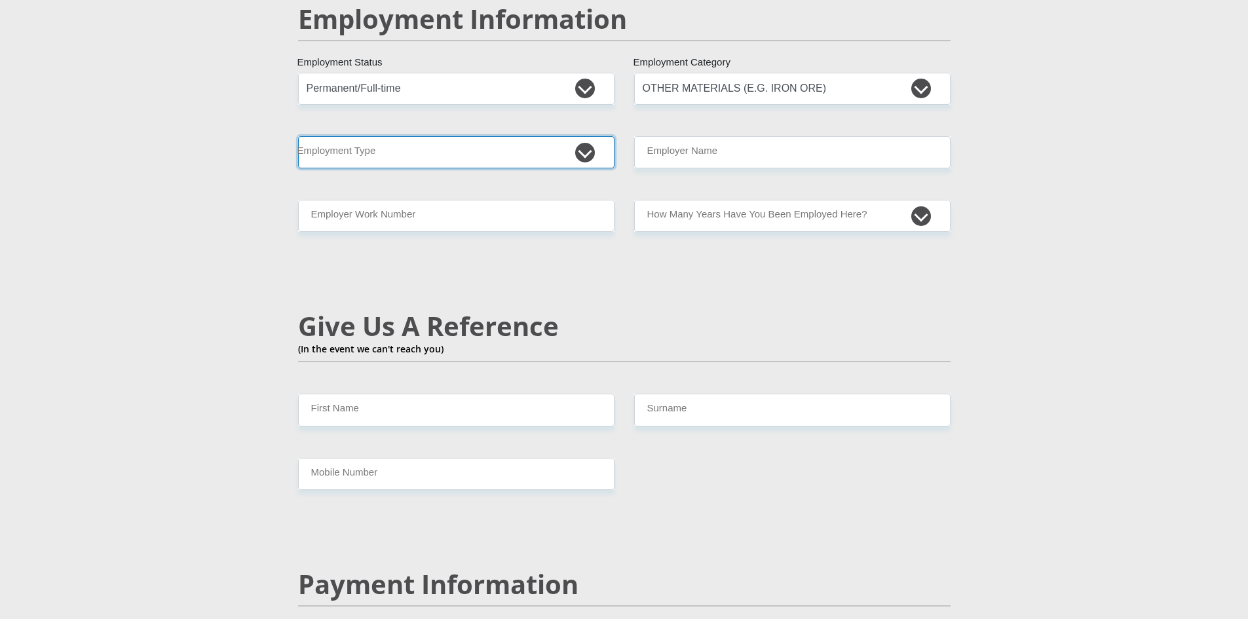
click at [586, 136] on select "College/Lecturer Craft Seller Creative Driver Executive Farmer Forces - Non Com…" at bounding box center [456, 152] width 317 height 32
select select "Office Staff/Clerk"
click at [298, 136] on select "College/Lecturer Craft Seller Creative Driver Executive Farmer Forces - Non Com…" at bounding box center [456, 152] width 317 height 32
click at [801, 136] on input "Employer Name" at bounding box center [792, 152] width 317 height 32
type input "SibanyeStillwater"
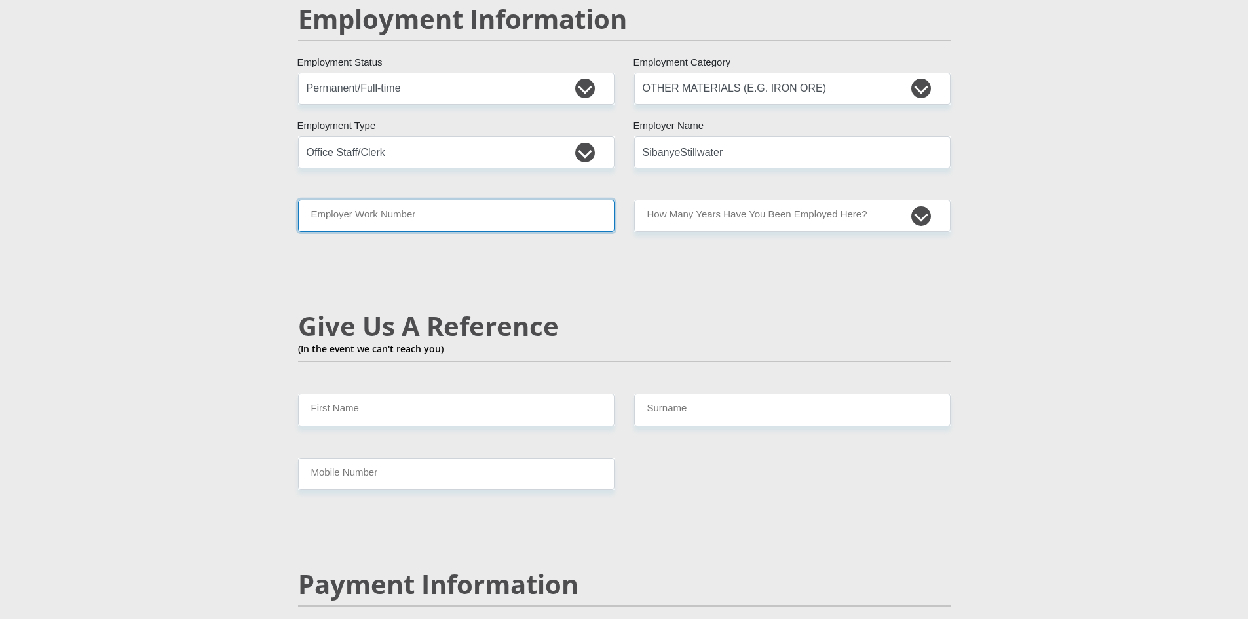
click at [476, 200] on input "Employer Work Number" at bounding box center [456, 216] width 317 height 32
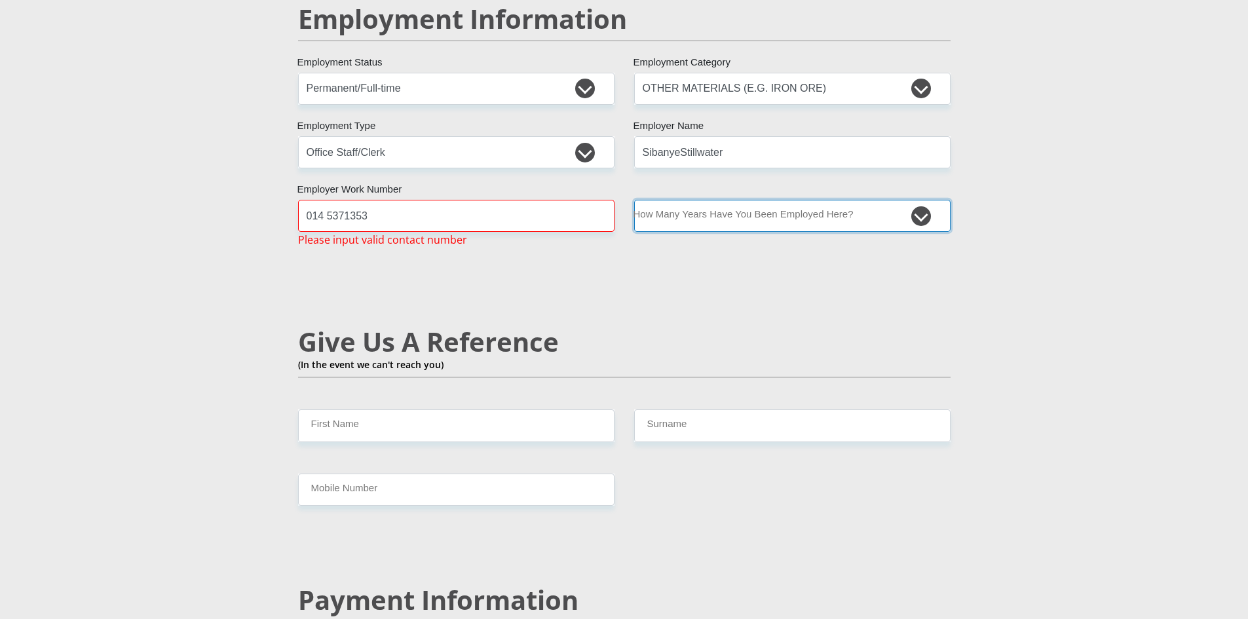
click at [758, 200] on select "less than 1 year 1-3 years 3-5 years 5+ years" at bounding box center [792, 216] width 317 height 32
click at [381, 200] on input "014 5371353" at bounding box center [456, 216] width 317 height 32
drag, startPoint x: 381, startPoint y: 192, endPoint x: 284, endPoint y: 198, distance: 96.5
click at [284, 198] on div "Personal Details Mr Ms Mrs Dr Other Title Ilze First Name Landman Surname 94110…" at bounding box center [624, 76] width 747 height 3974
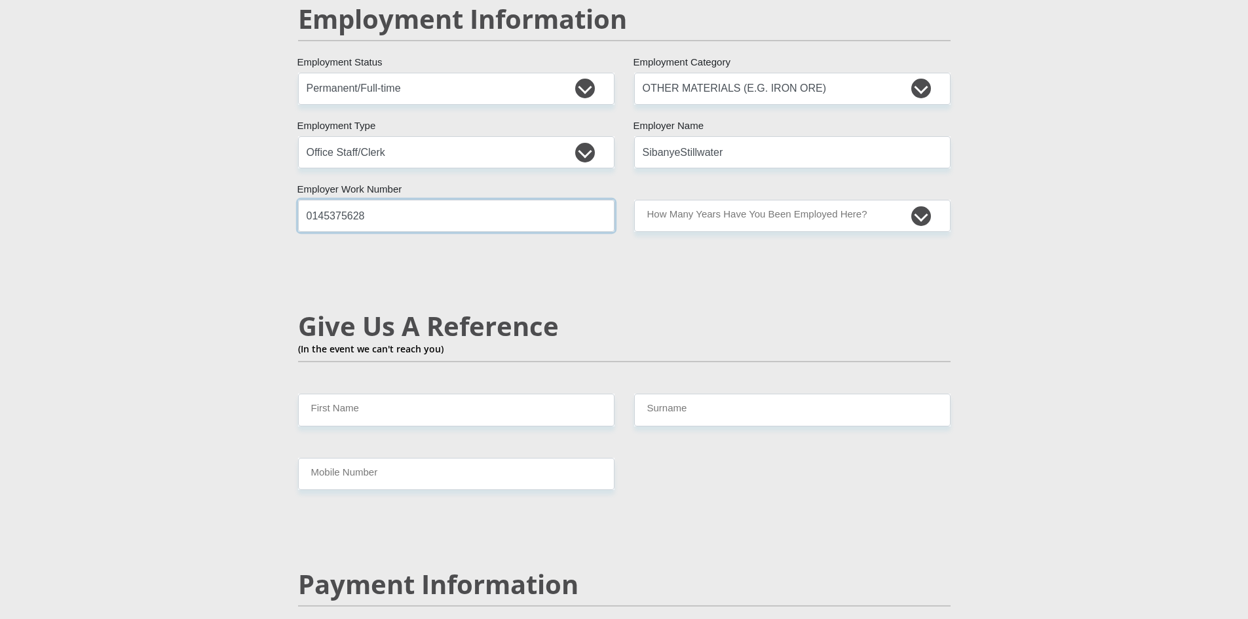
type input "0145375628"
click at [788, 200] on select "less than 1 year 1-3 years 3-5 years 5+ years" at bounding box center [792, 216] width 317 height 32
select select "24"
click at [634, 200] on select "less than 1 year 1-3 years 3-5 years 5+ years" at bounding box center [792, 216] width 317 height 32
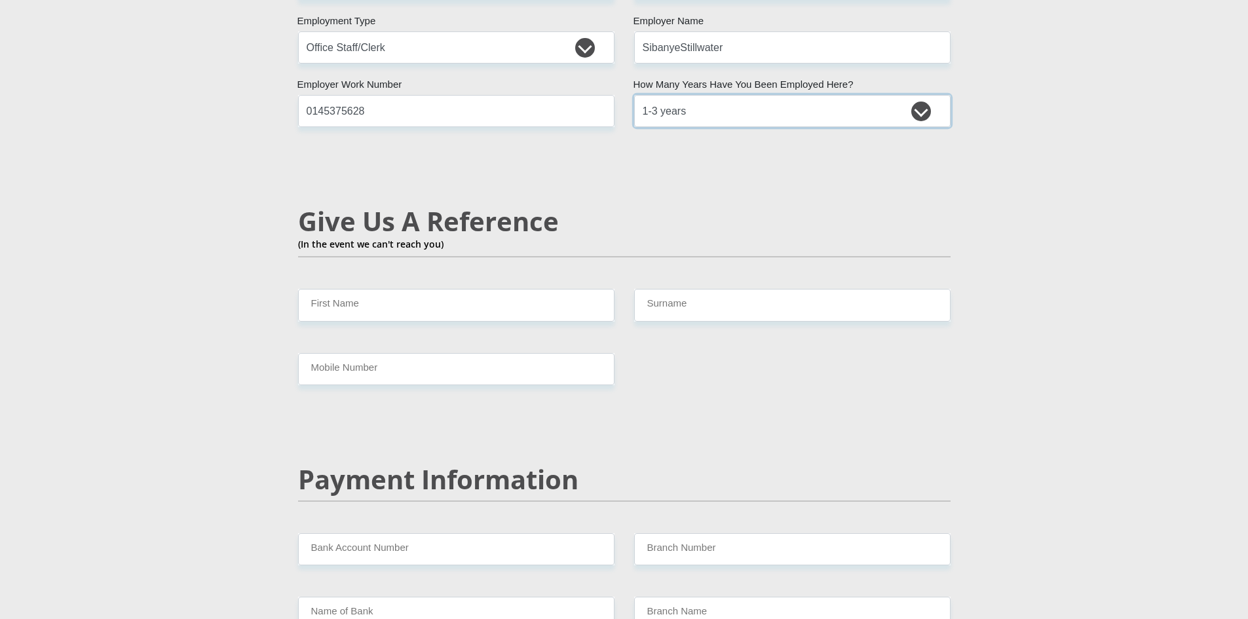
scroll to position [2163, 0]
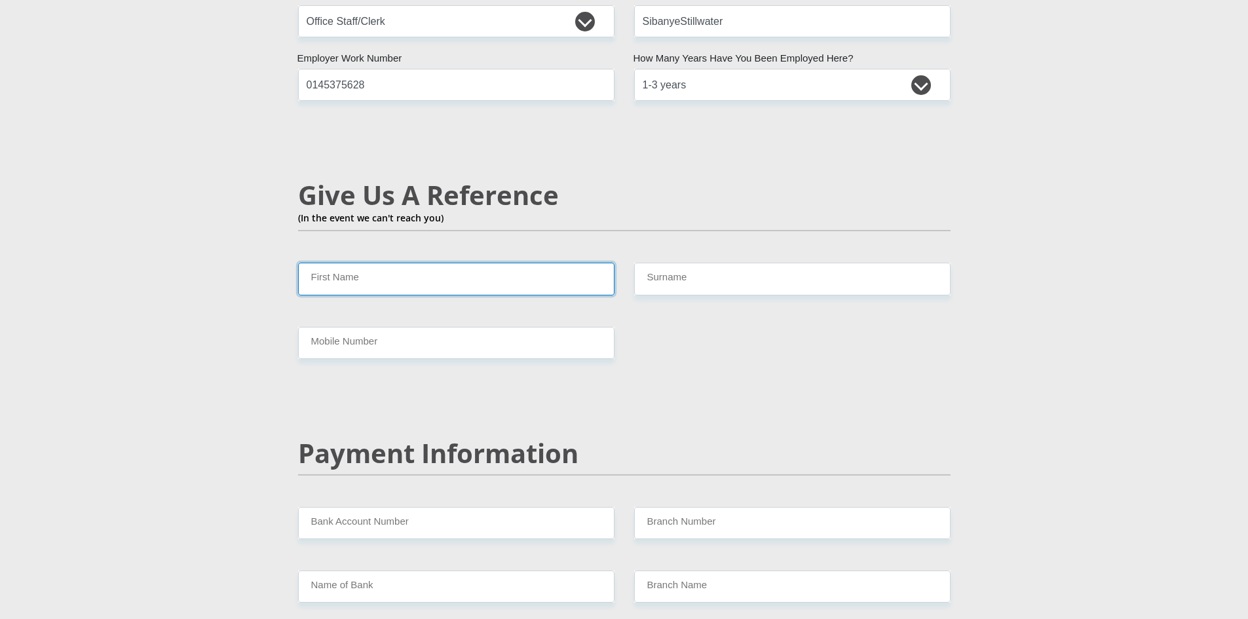
click at [486, 263] on input "First Name" at bounding box center [456, 279] width 317 height 32
type input "Jamie"
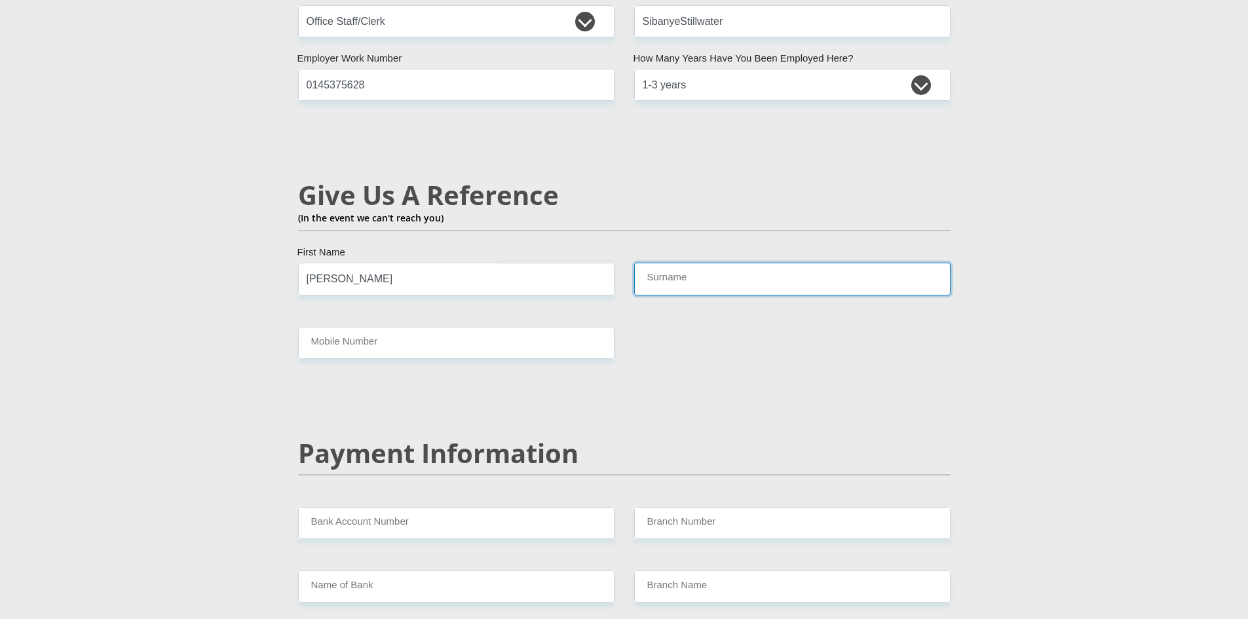
click at [746, 263] on input "Surname" at bounding box center [792, 279] width 317 height 32
type input "Landman"
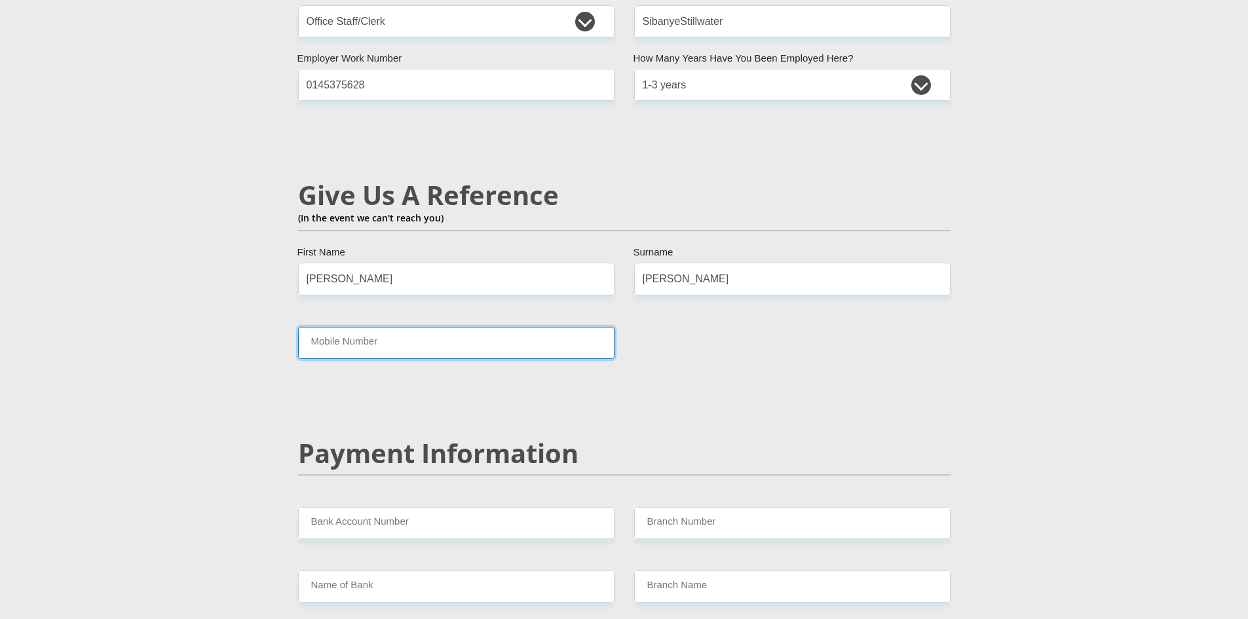
click at [345, 327] on input "Mobile Number" at bounding box center [456, 343] width 317 height 32
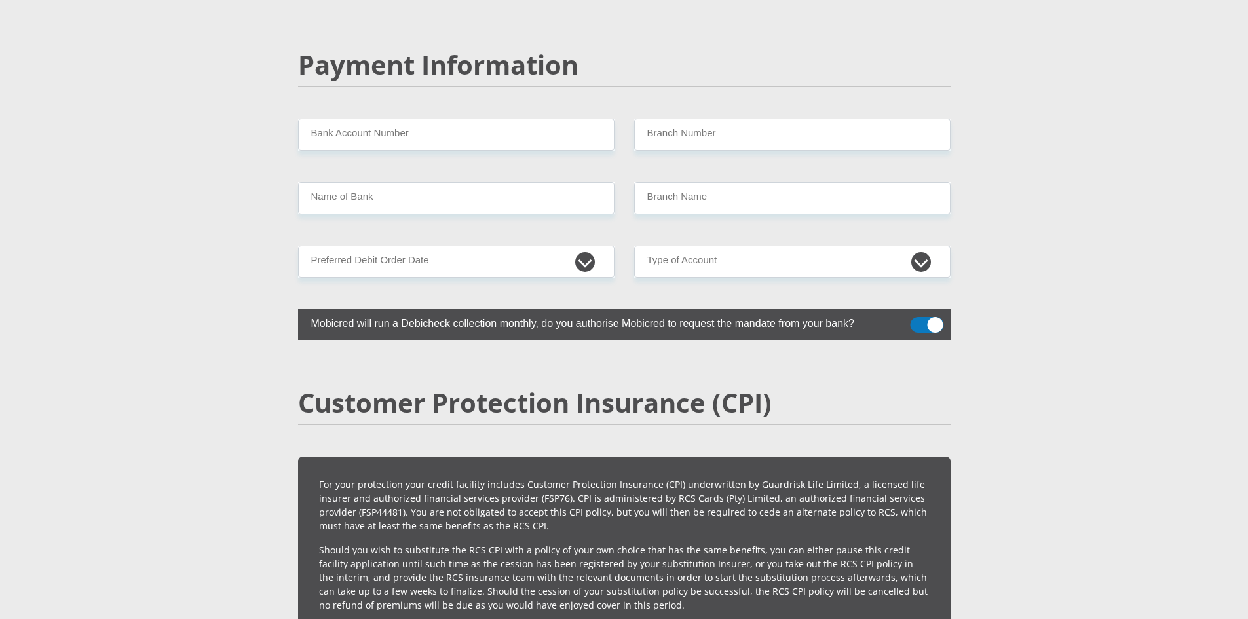
scroll to position [2556, 0]
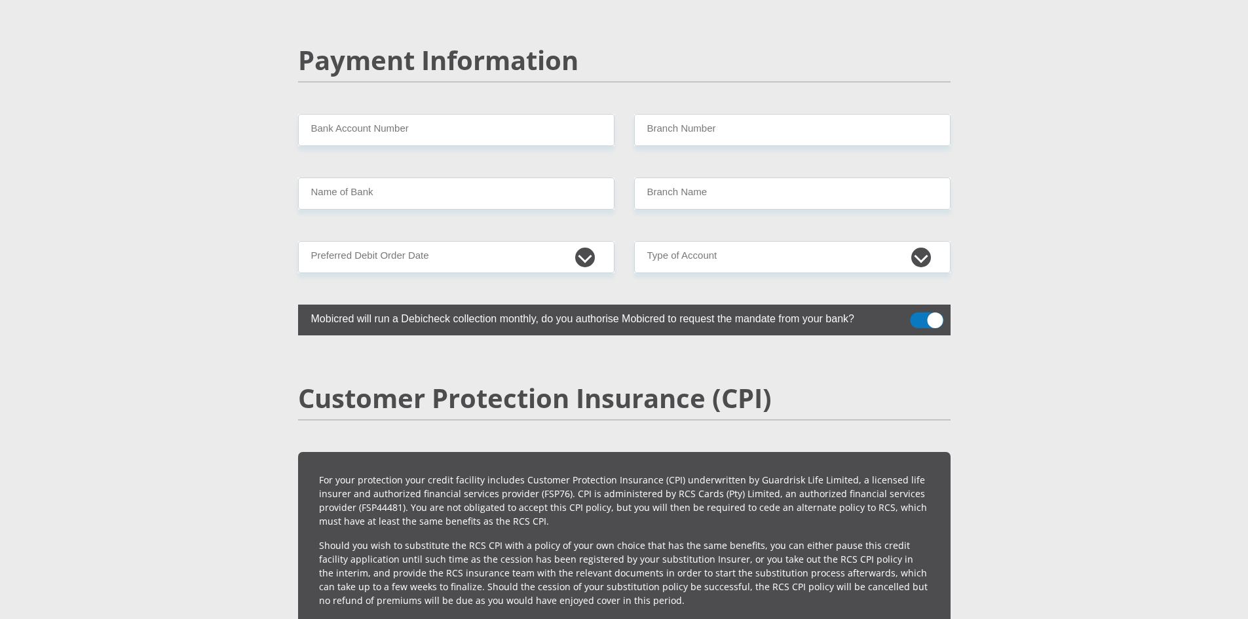
type input "06463330422"
click at [591, 241] on select "1st 2nd 3rd 4th 5th 7th 18th 19th 20th 21st 22nd 23rd 24th 25th 26th 27th 28th …" at bounding box center [456, 257] width 317 height 32
select select "1"
click at [298, 241] on select "1st 2nd 3rd 4th 5th 7th 18th 19th 20th 21st 22nd 23rd 24th 25th 26th 27th 28th …" at bounding box center [456, 257] width 317 height 32
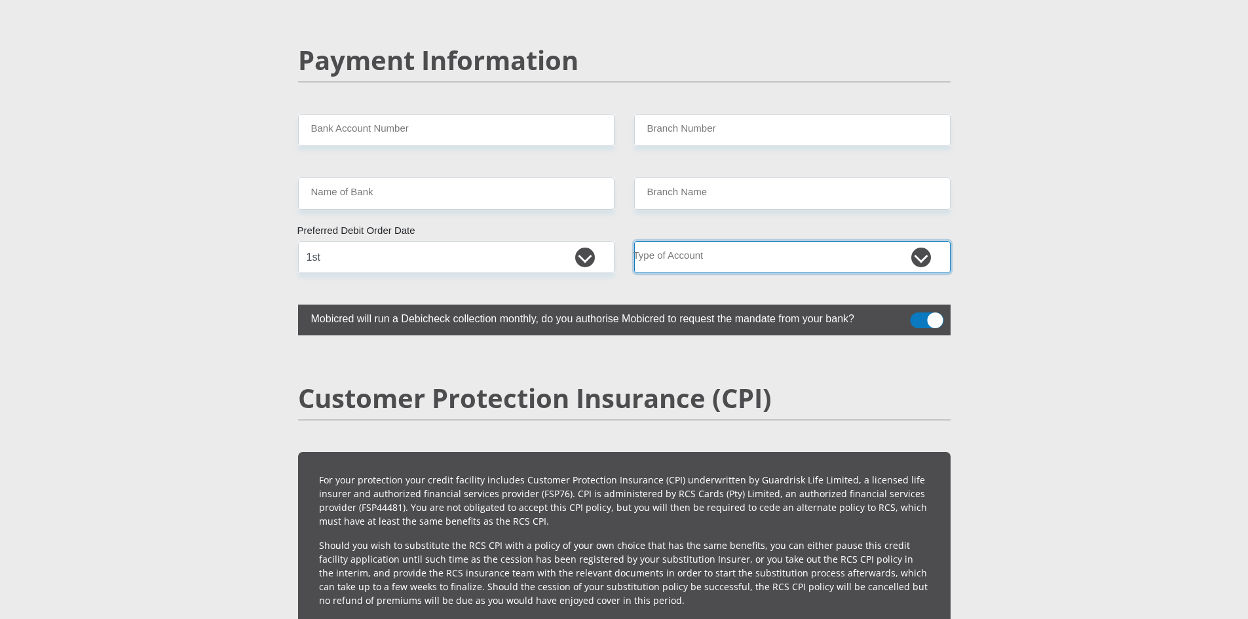
click at [929, 241] on select "Cheque Savings" at bounding box center [792, 257] width 317 height 32
select select "CUR"
click at [634, 241] on select "Cheque Savings" at bounding box center [792, 257] width 317 height 32
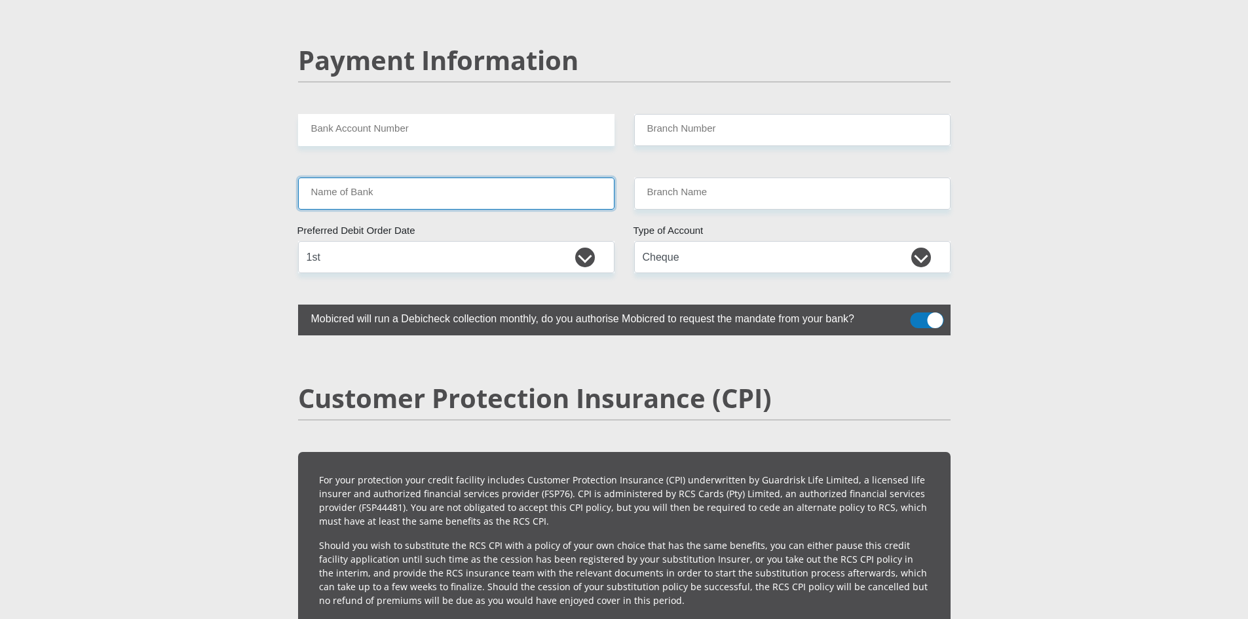
click at [428, 178] on input "Name of Bank" at bounding box center [456, 194] width 317 height 32
click at [441, 178] on input "Name of Bank" at bounding box center [456, 194] width 317 height 32
click at [699, 178] on input "Branch Name" at bounding box center [792, 194] width 317 height 32
click at [541, 114] on input "Bank Account Number" at bounding box center [456, 130] width 317 height 32
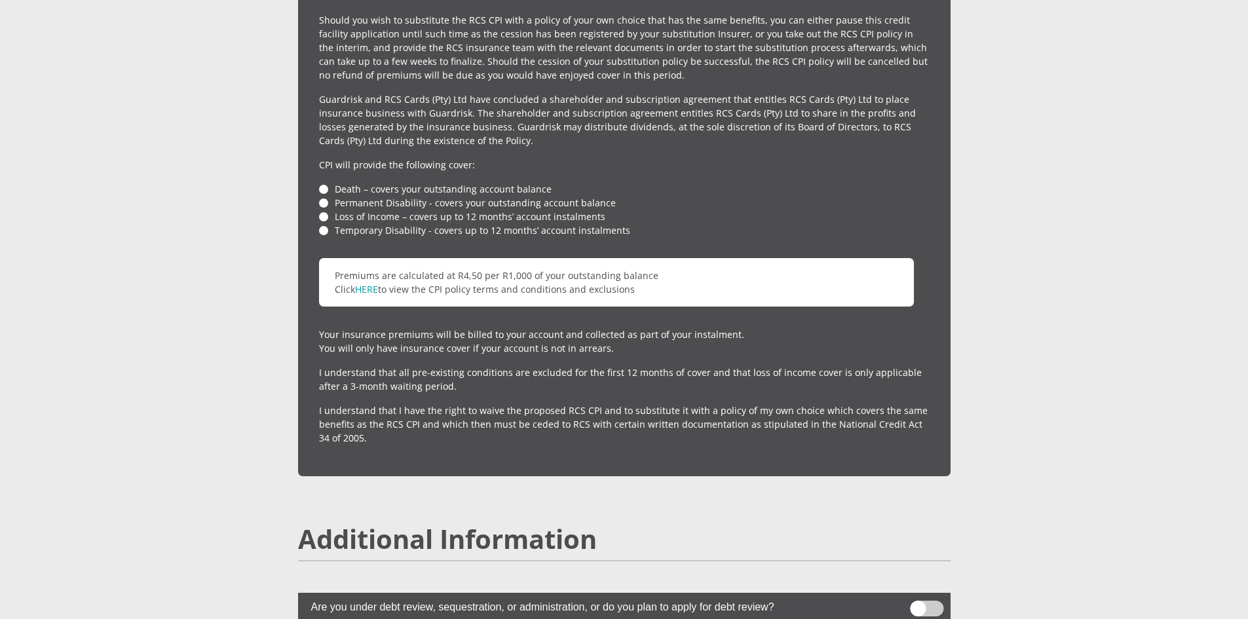
scroll to position [3080, 0]
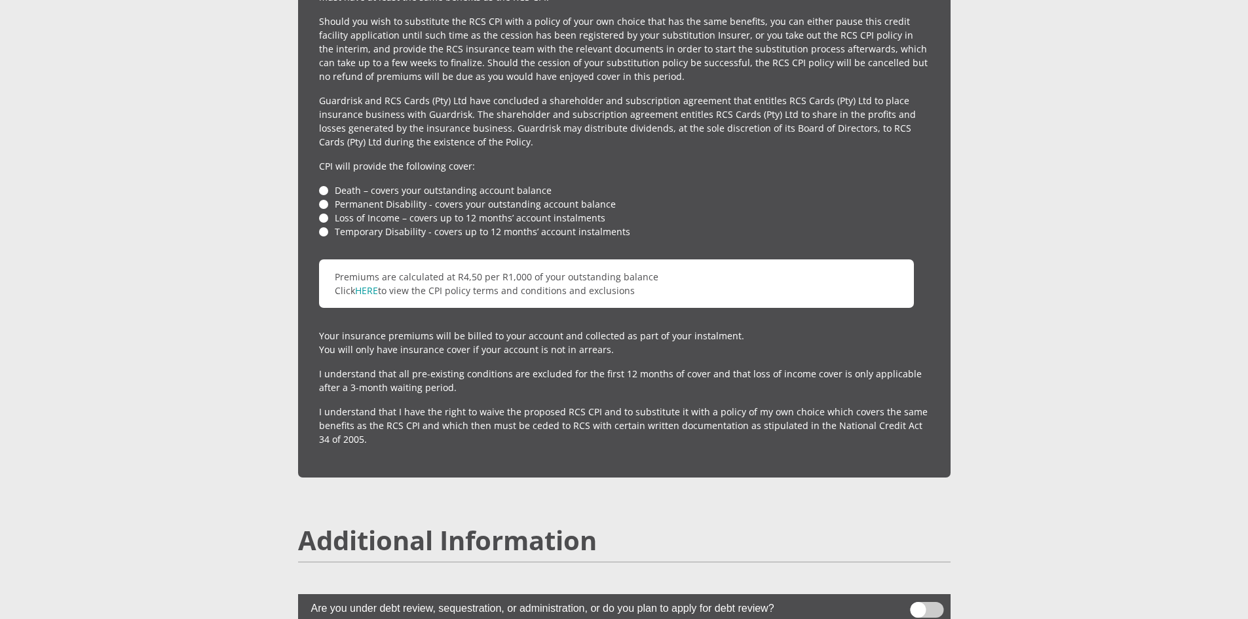
click at [327, 183] on li "Death – covers your outstanding account balance" at bounding box center [624, 190] width 611 height 14
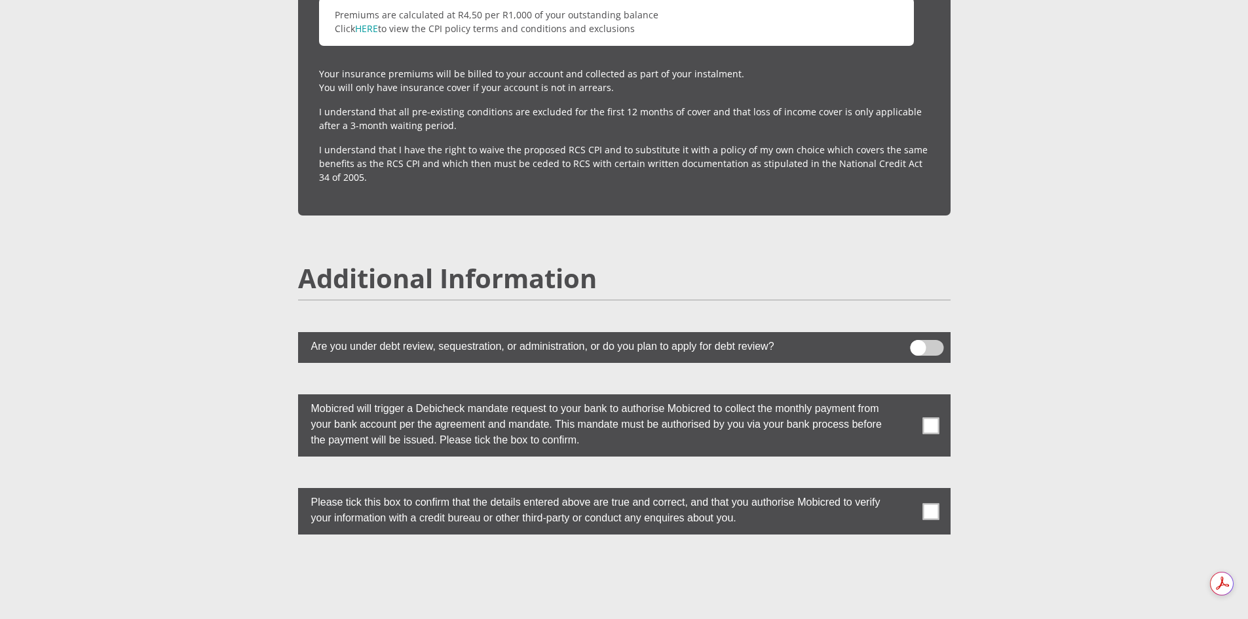
scroll to position [0, 0]
click at [937, 417] on span at bounding box center [931, 425] width 16 height 16
click at [905, 398] on input "checkbox" at bounding box center [905, 398] width 0 height 0
click at [928, 503] on span at bounding box center [931, 511] width 16 height 16
click at [905, 491] on input "checkbox" at bounding box center [905, 491] width 0 height 0
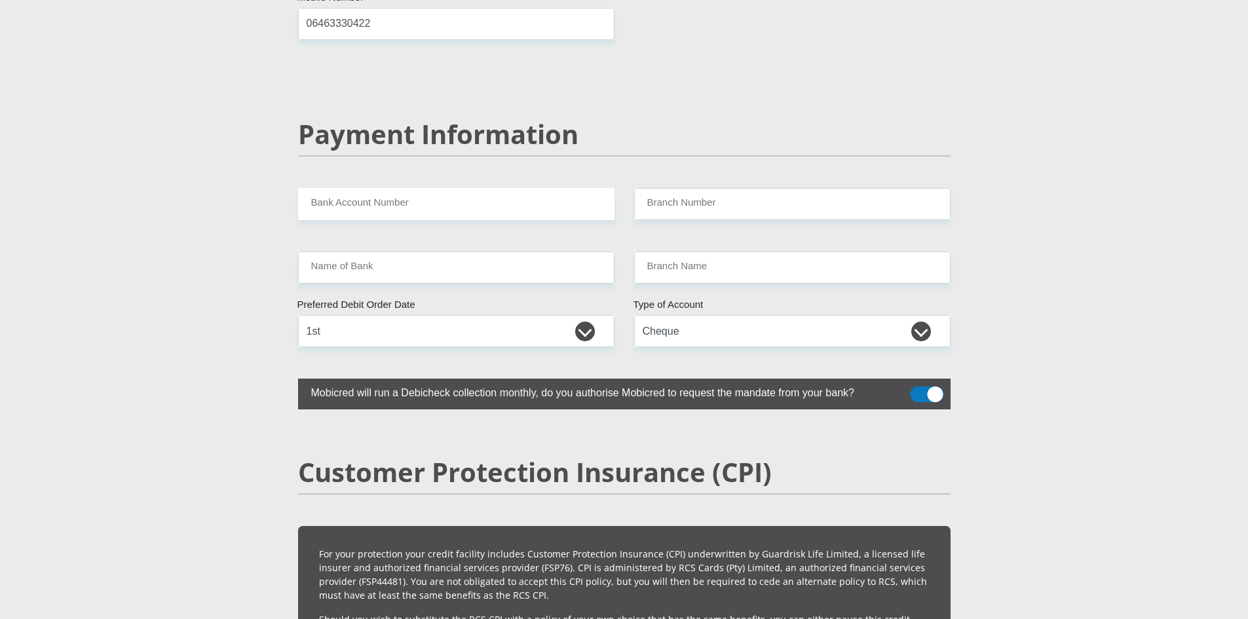
scroll to position [2425, 0]
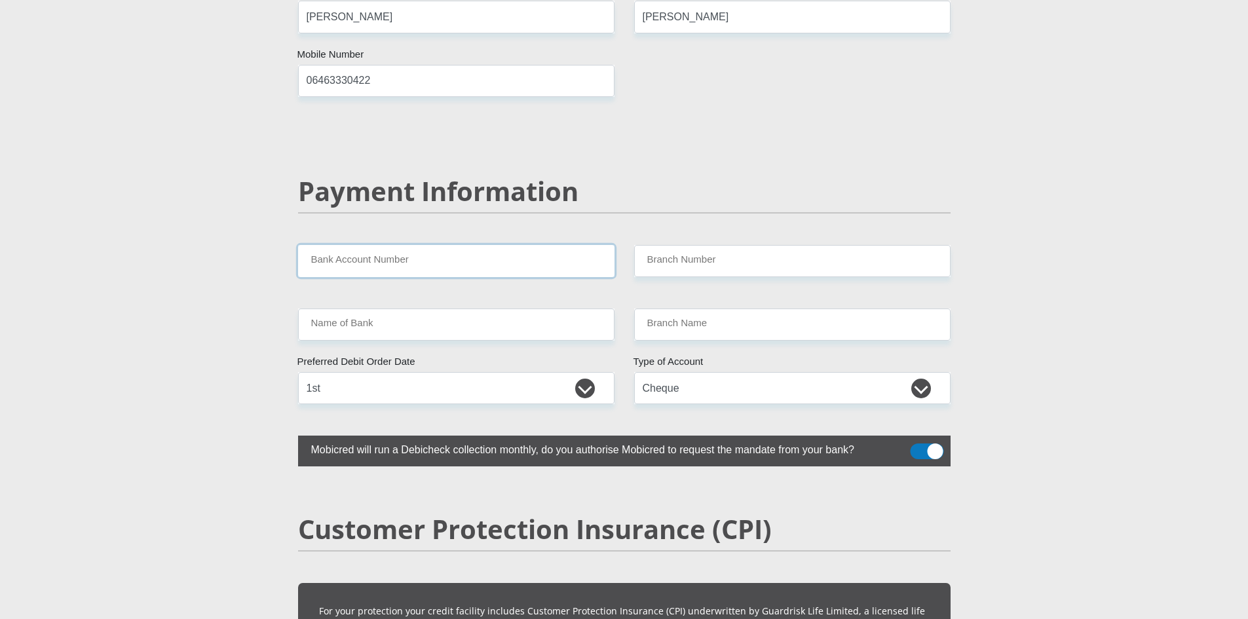
click at [361, 245] on input "Bank Account Number" at bounding box center [456, 261] width 317 height 32
type input "4111027941"
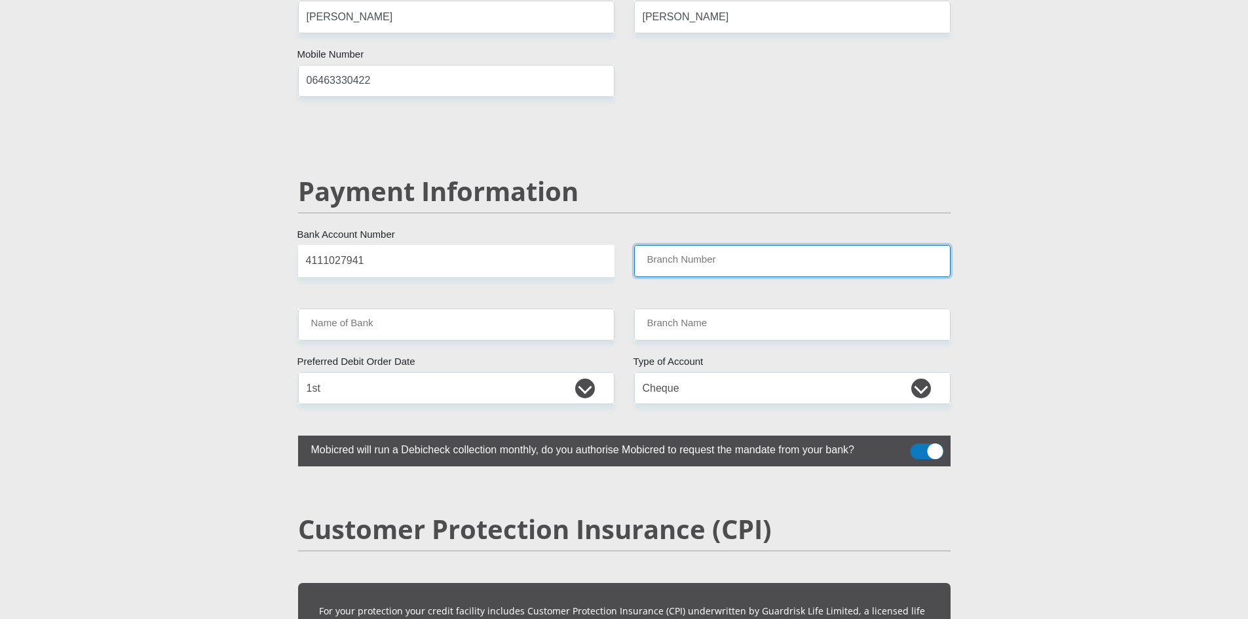
click at [731, 245] on input "Branch Number" at bounding box center [792, 261] width 317 height 32
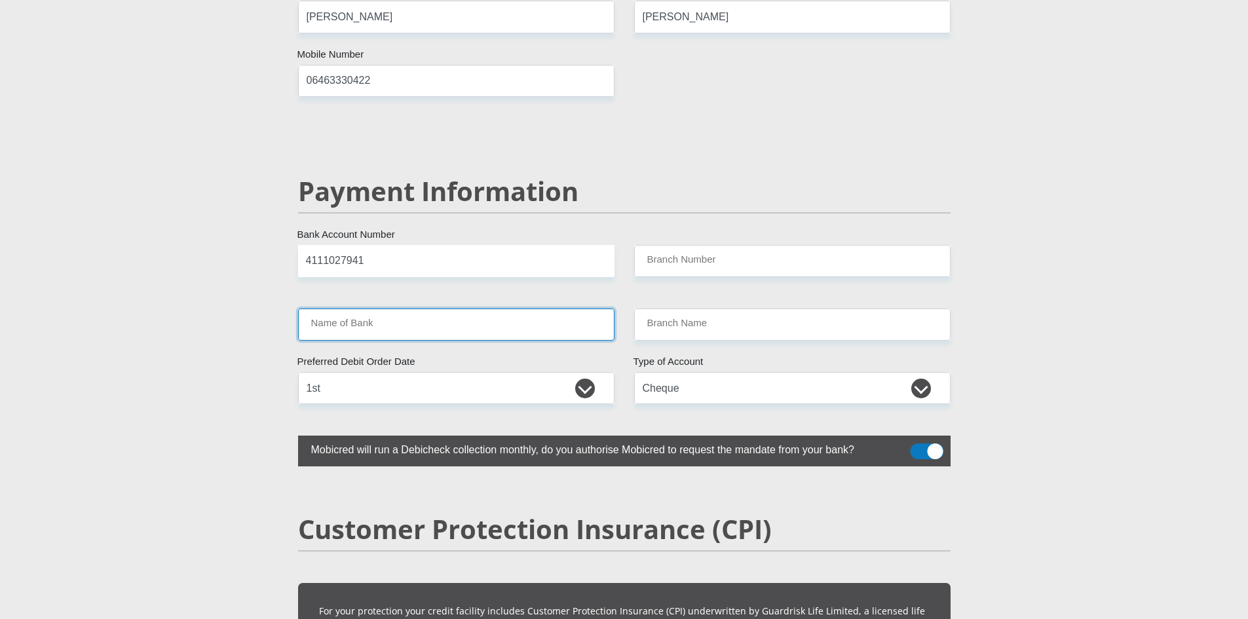
click at [354, 309] on input "Name of Bank" at bounding box center [456, 325] width 317 height 32
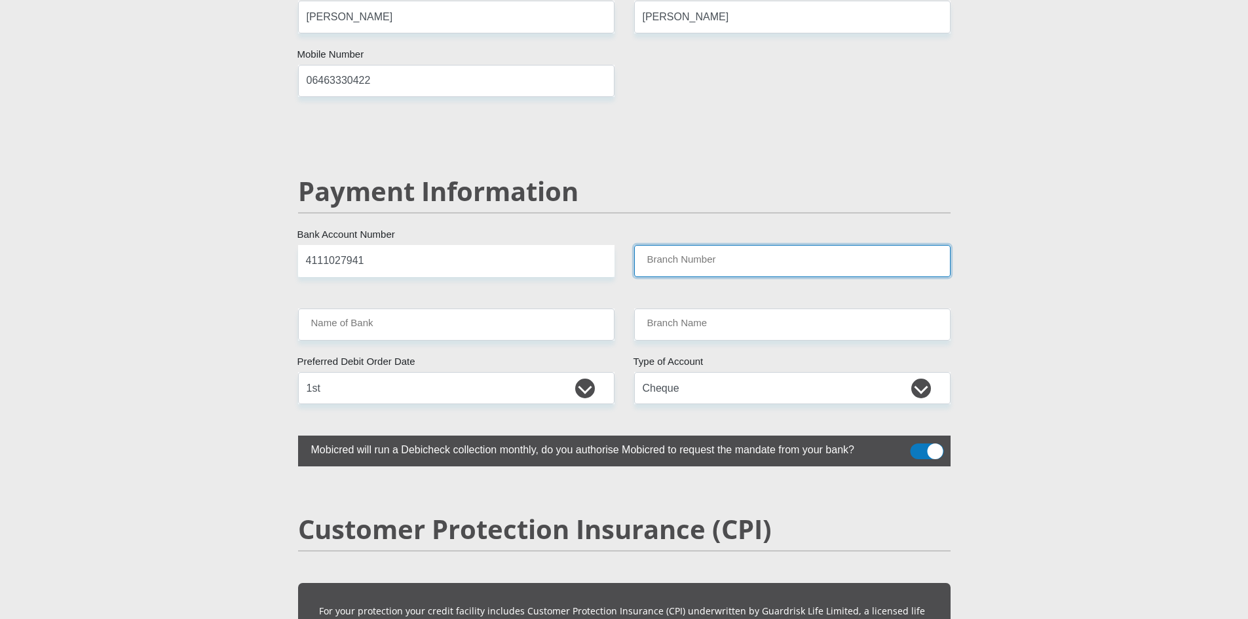
click at [667, 245] on input "Branch Number" at bounding box center [792, 261] width 317 height 32
click at [682, 245] on input "Branch Number" at bounding box center [792, 261] width 317 height 32
paste input "632005"
type input "632005"
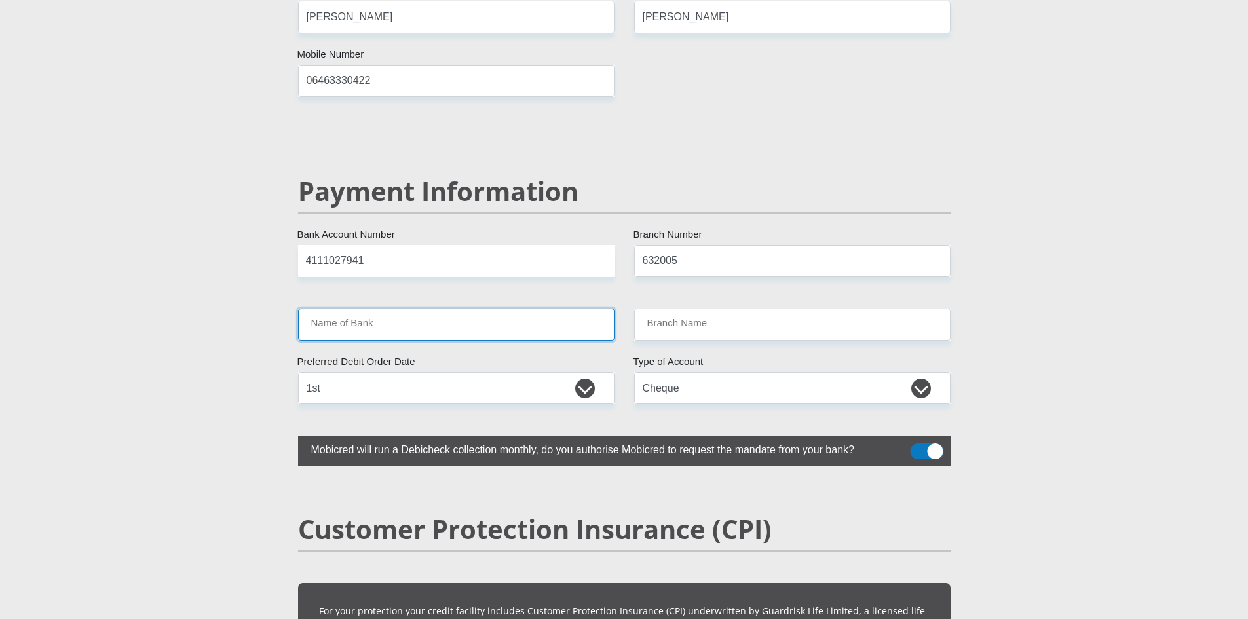
click at [456, 309] on input "Name of Bank" at bounding box center [456, 325] width 317 height 32
type input "ABSA BANK"
type input "ABSA ELECTRONIC SETTLEMENT CNT"
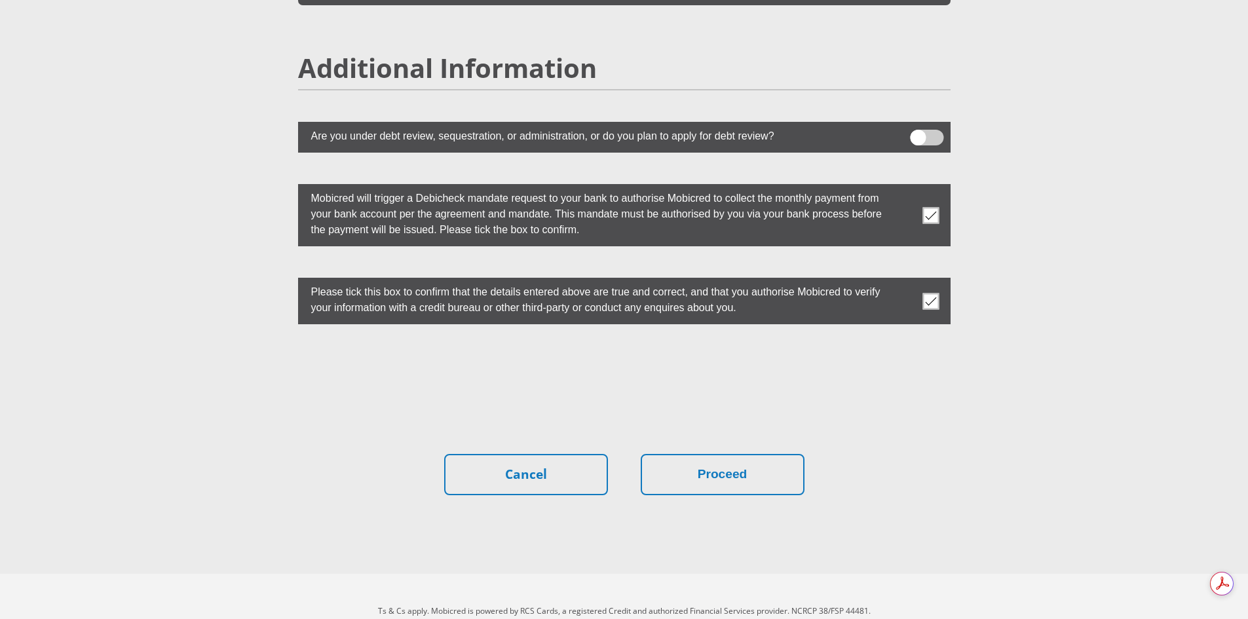
scroll to position [0, 0]
click at [766, 454] on button "Proceed" at bounding box center [723, 474] width 164 height 41
